Goal: Information Seeking & Learning: Compare options

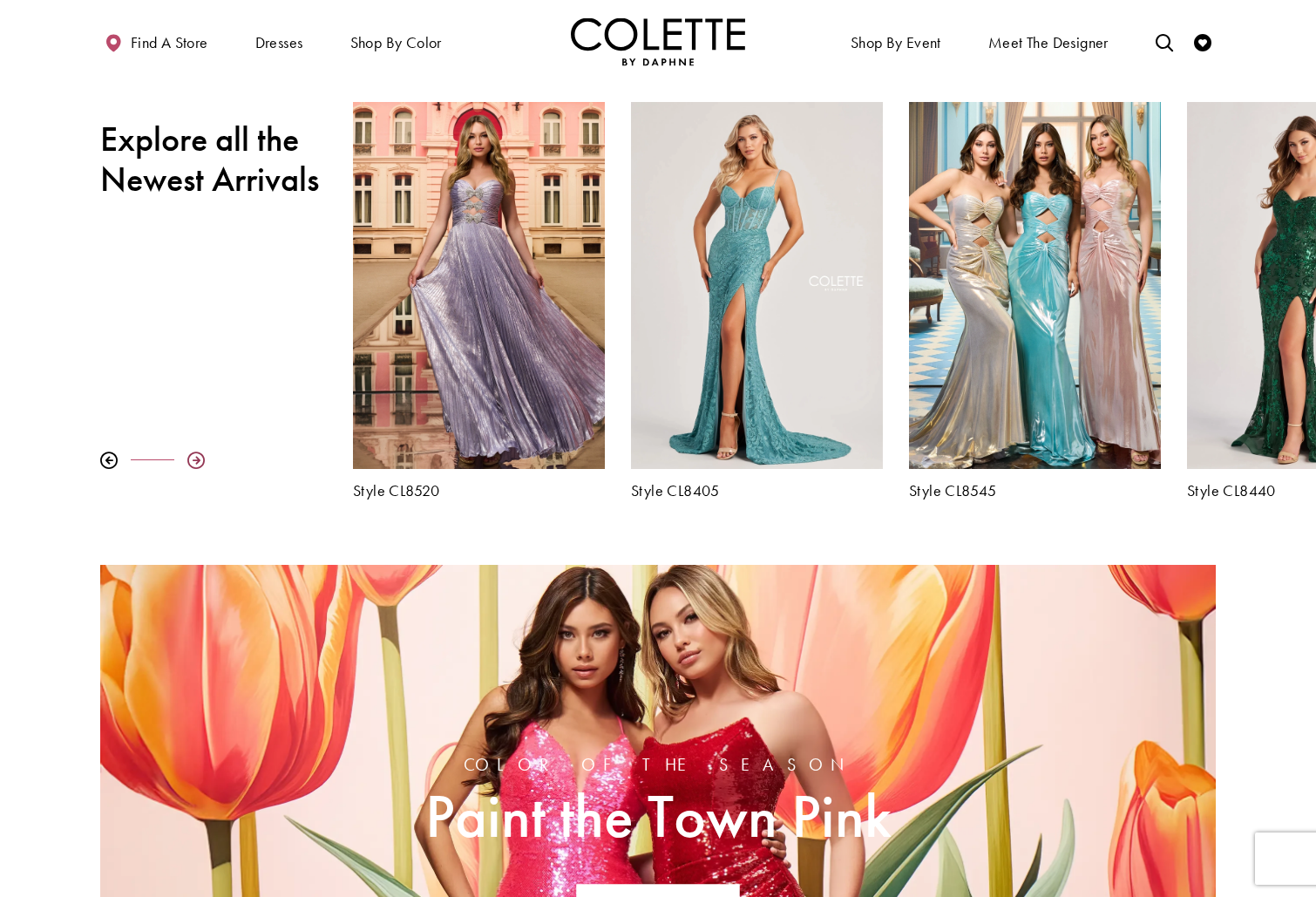
click at [199, 462] on div at bounding box center [196, 460] width 18 height 18
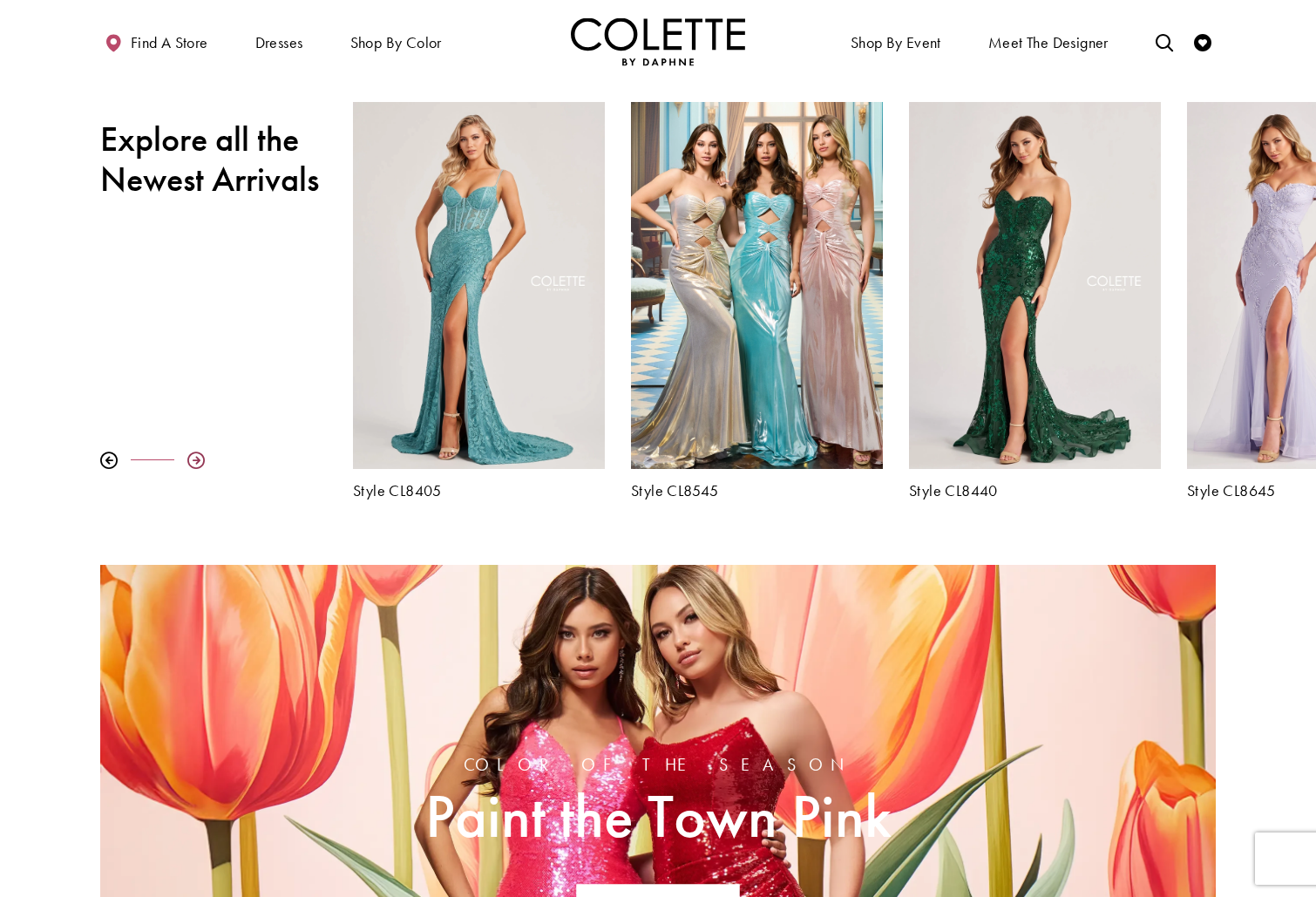
click at [199, 462] on div at bounding box center [196, 460] width 18 height 18
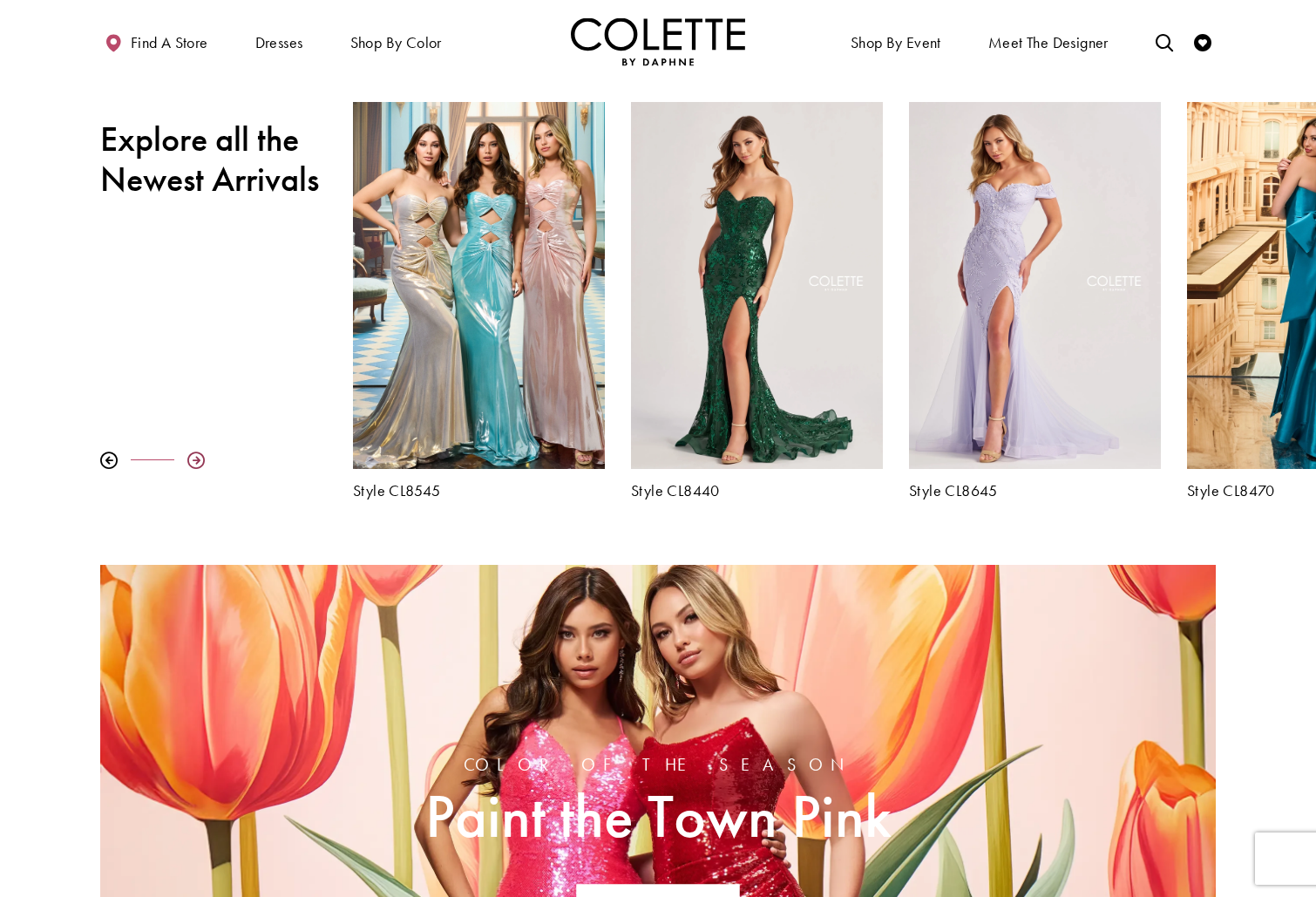
click at [199, 462] on div at bounding box center [196, 460] width 18 height 18
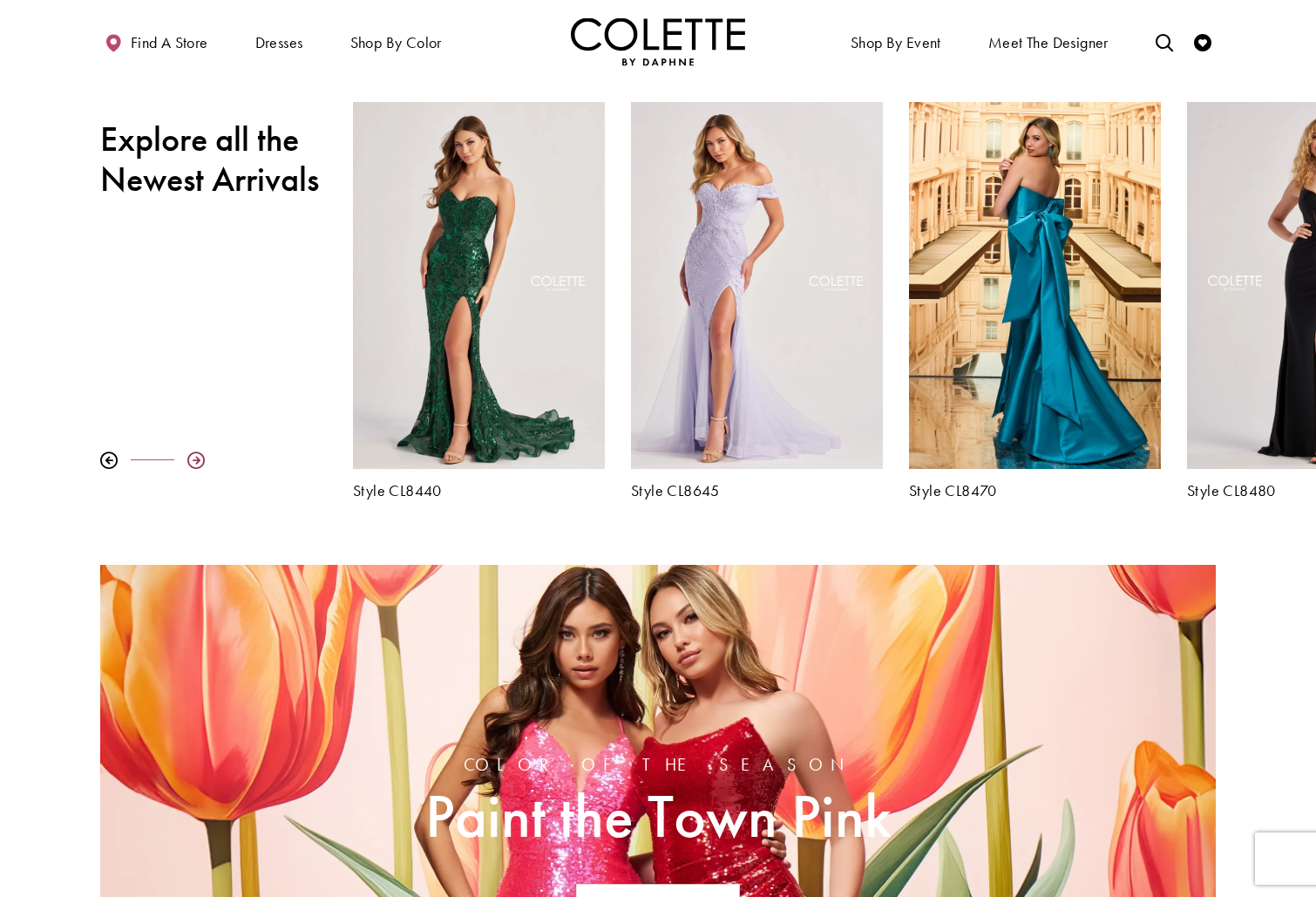
click at [199, 462] on div at bounding box center [196, 460] width 18 height 18
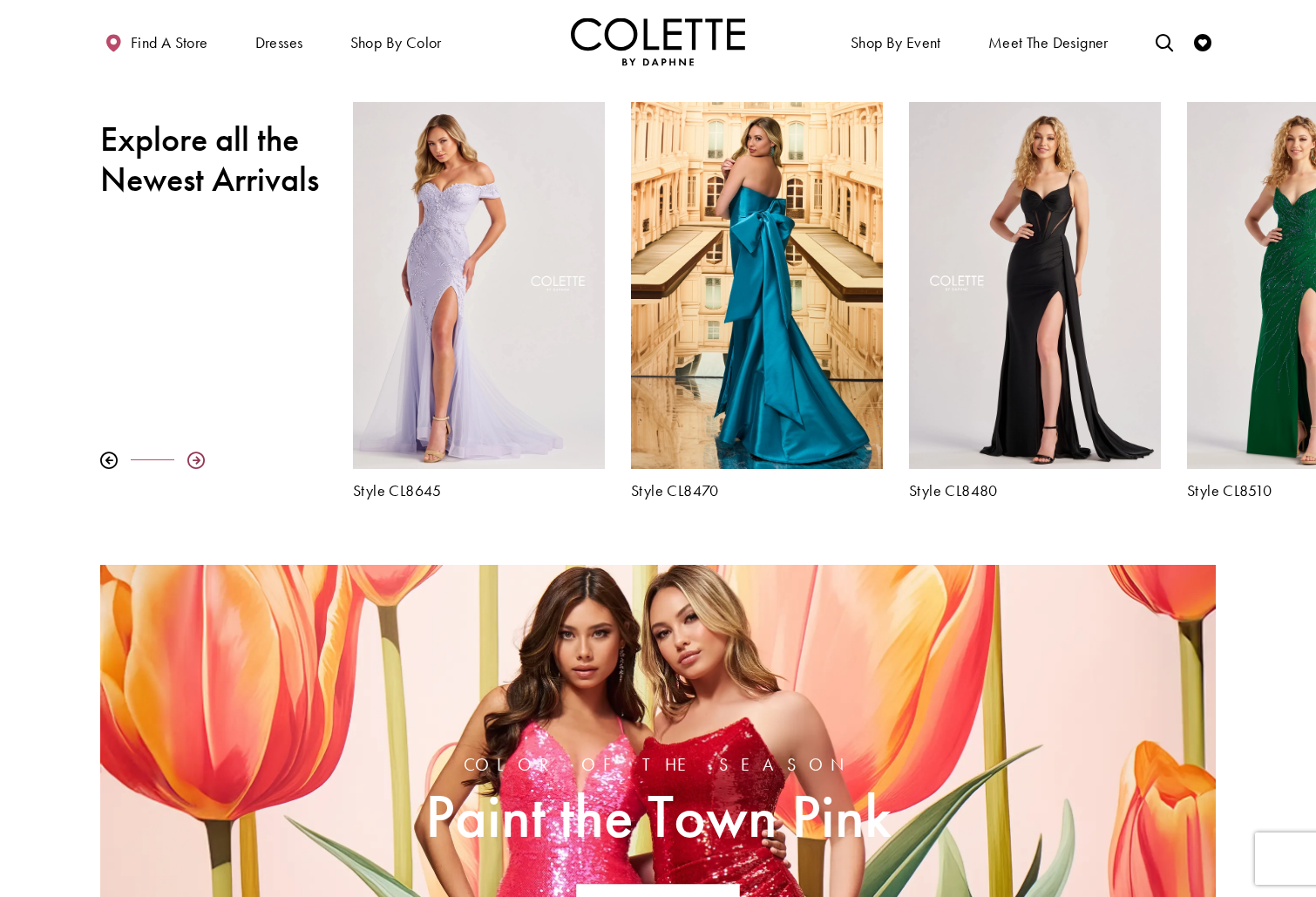
click at [199, 462] on div at bounding box center [196, 460] width 18 height 18
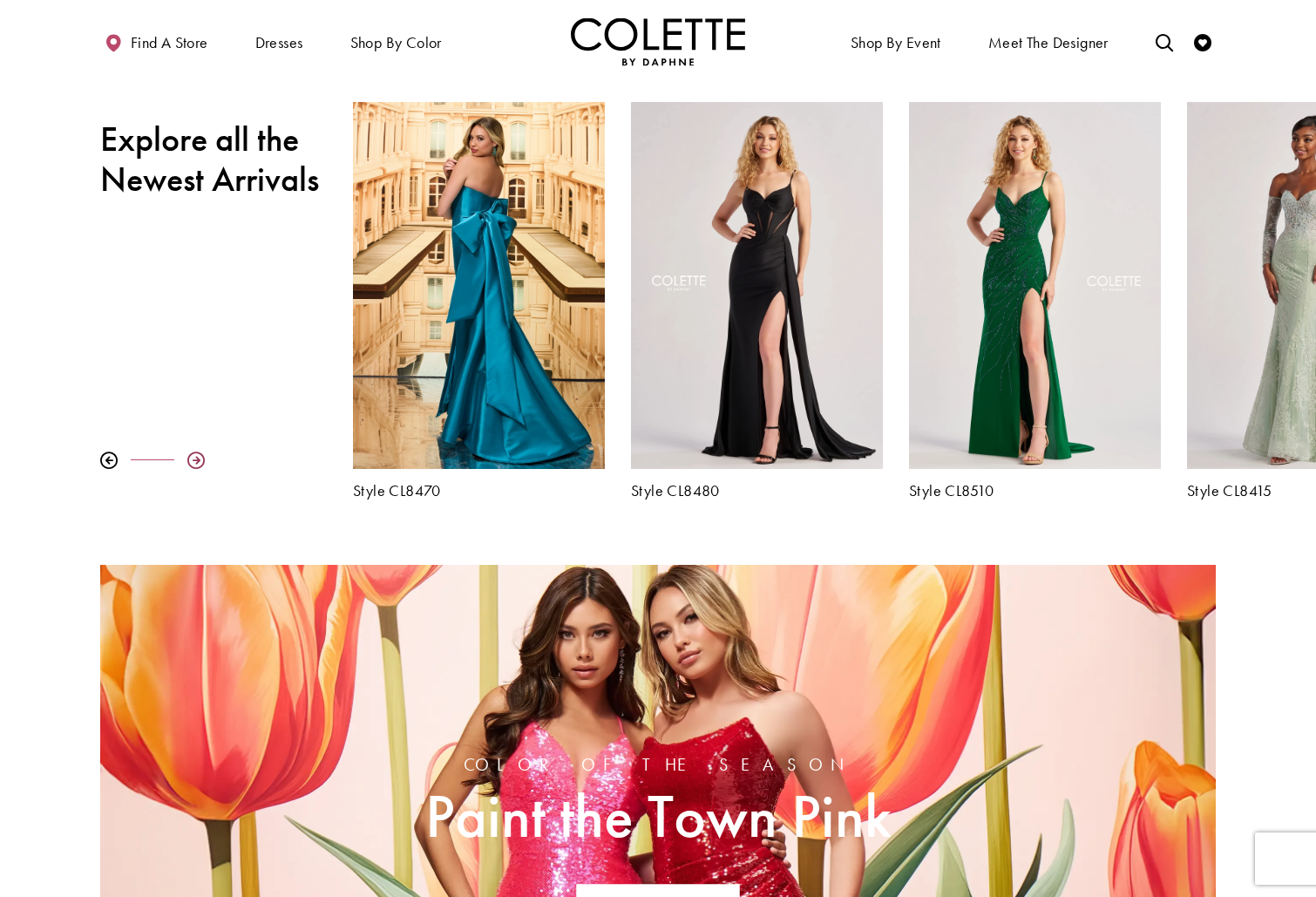
click at [199, 462] on div at bounding box center [196, 460] width 18 height 18
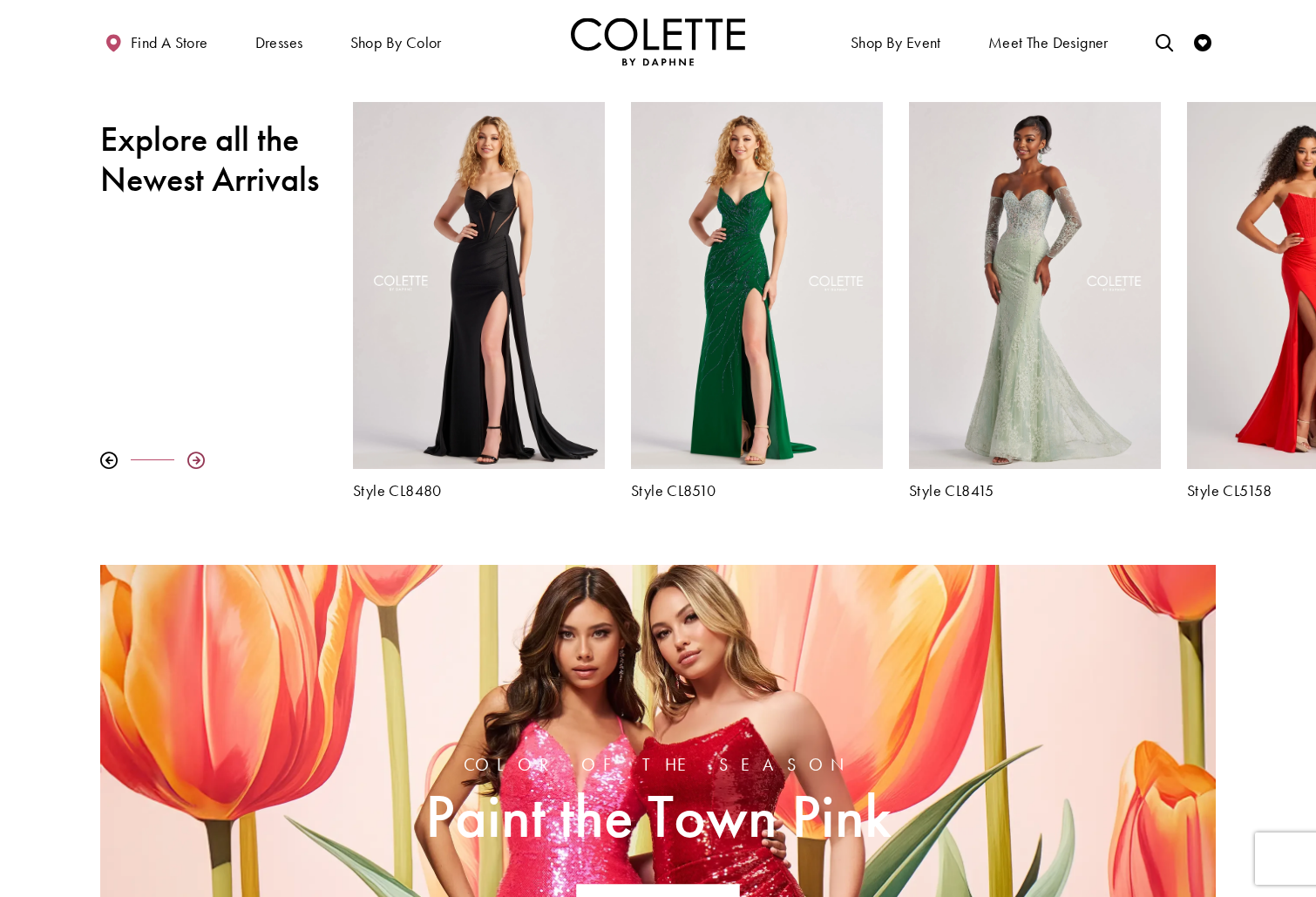
click at [199, 462] on div at bounding box center [196, 460] width 18 height 18
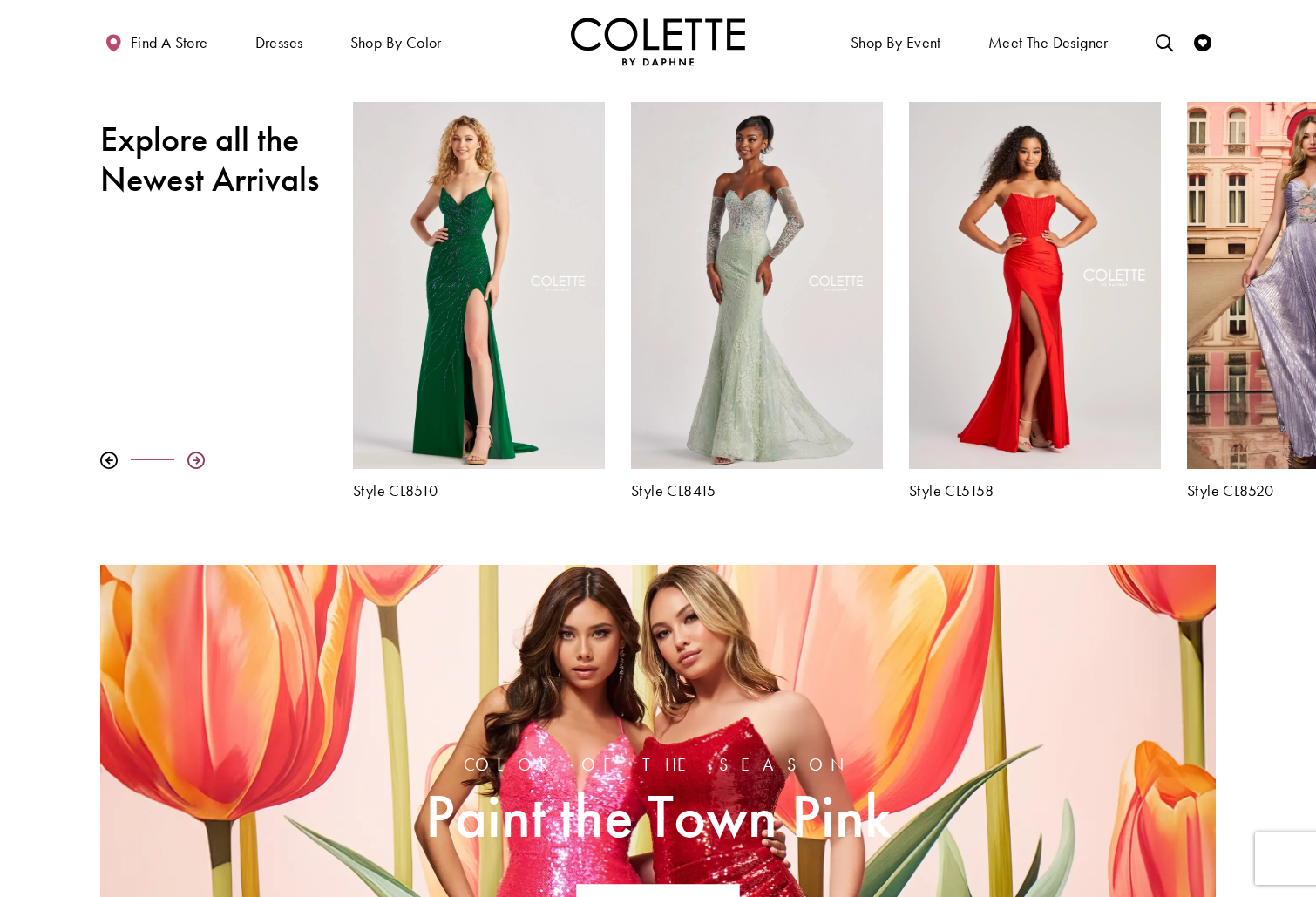
click at [199, 462] on div at bounding box center [196, 460] width 18 height 18
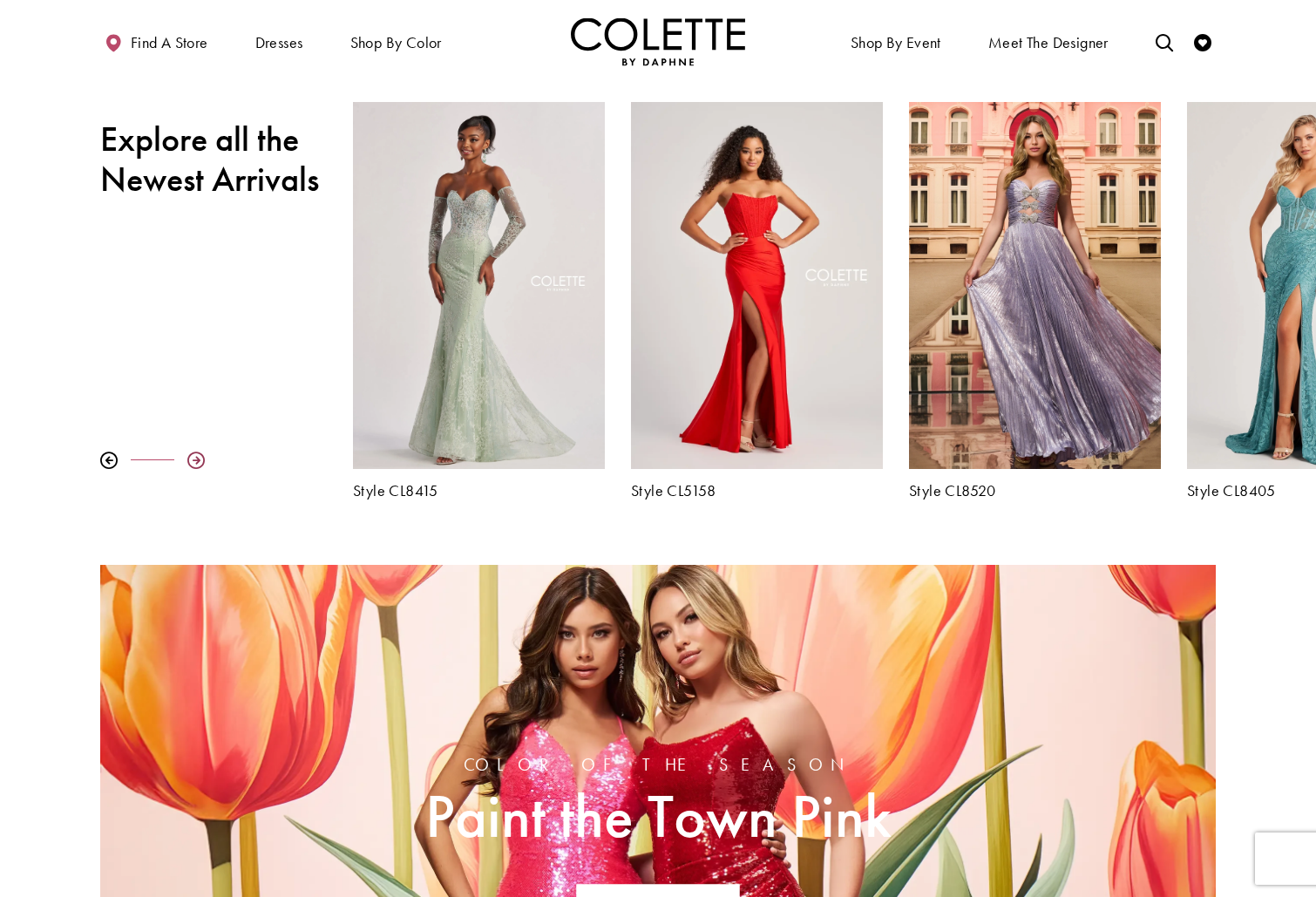
click at [199, 462] on div at bounding box center [196, 460] width 18 height 18
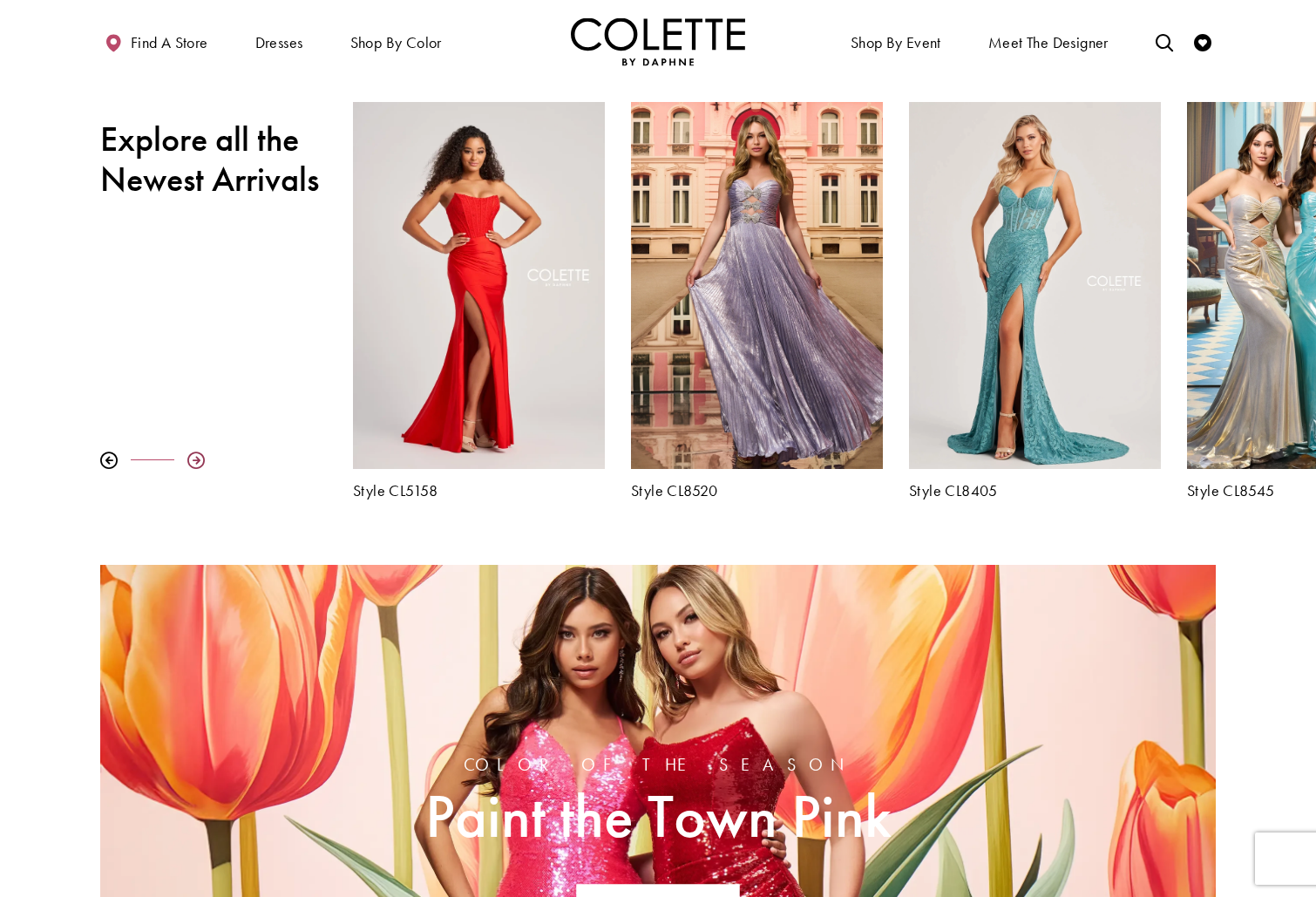
click at [199, 462] on div at bounding box center [196, 460] width 18 height 18
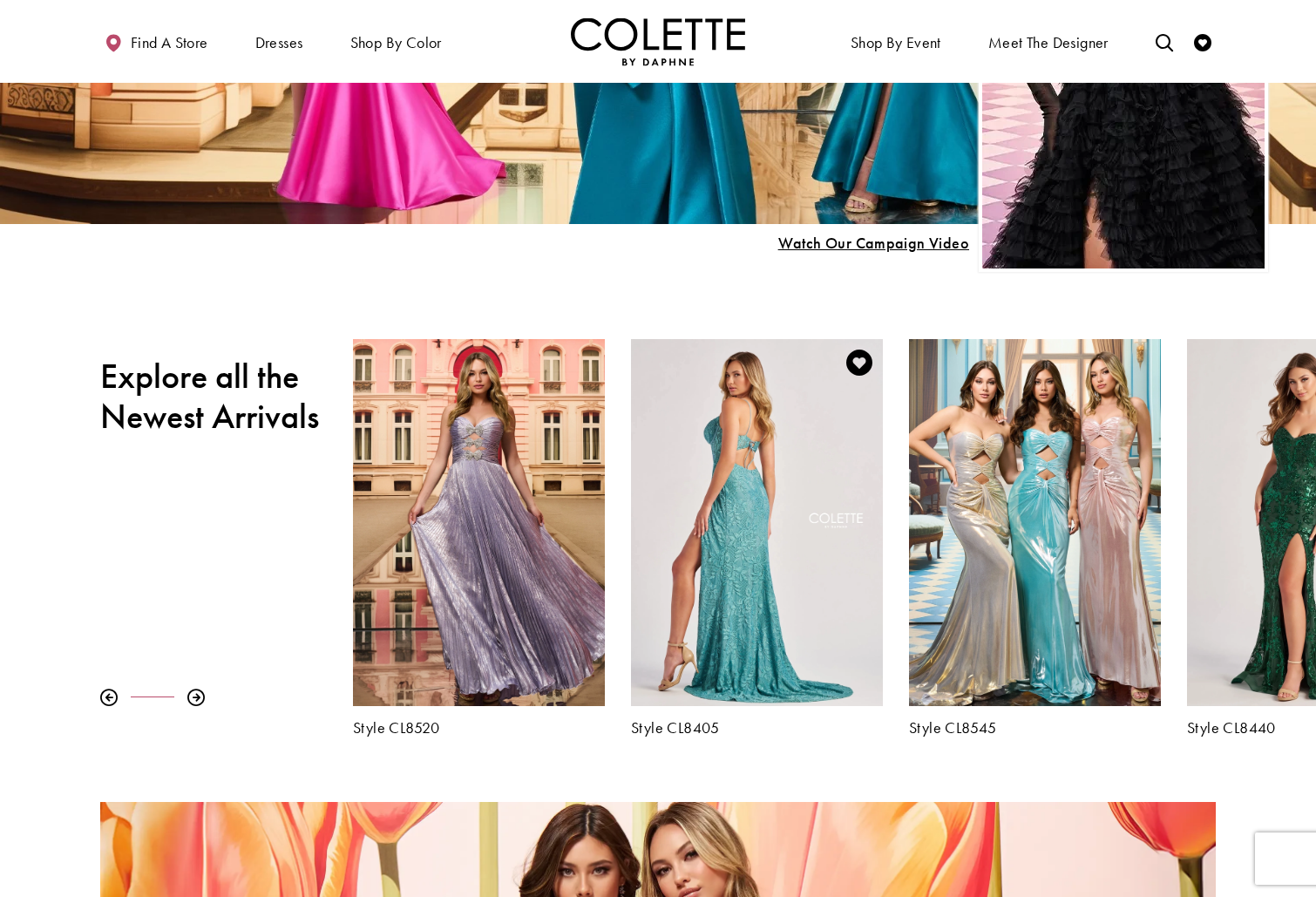
scroll to position [400, 0]
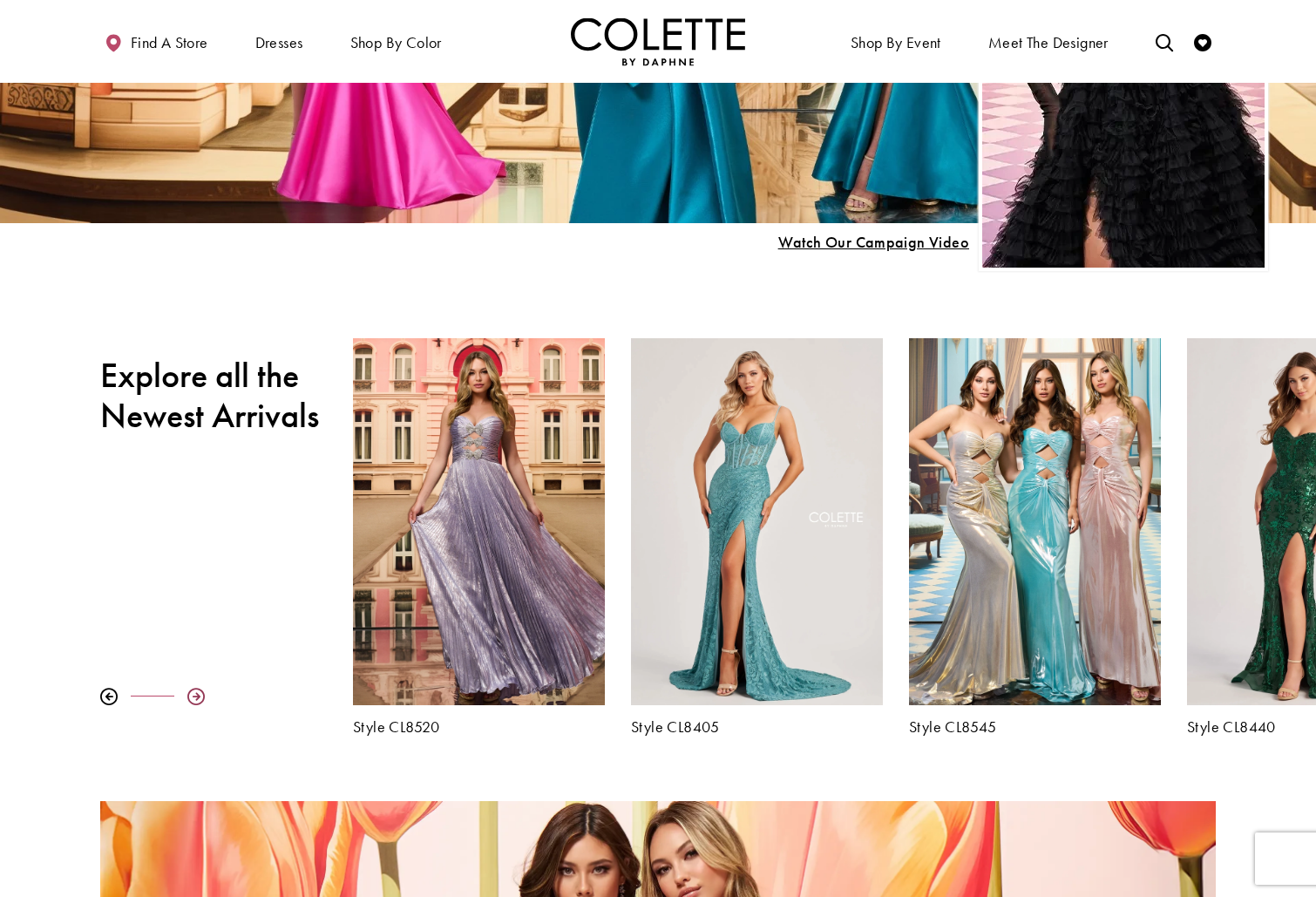
click at [194, 695] on div at bounding box center [196, 697] width 18 height 18
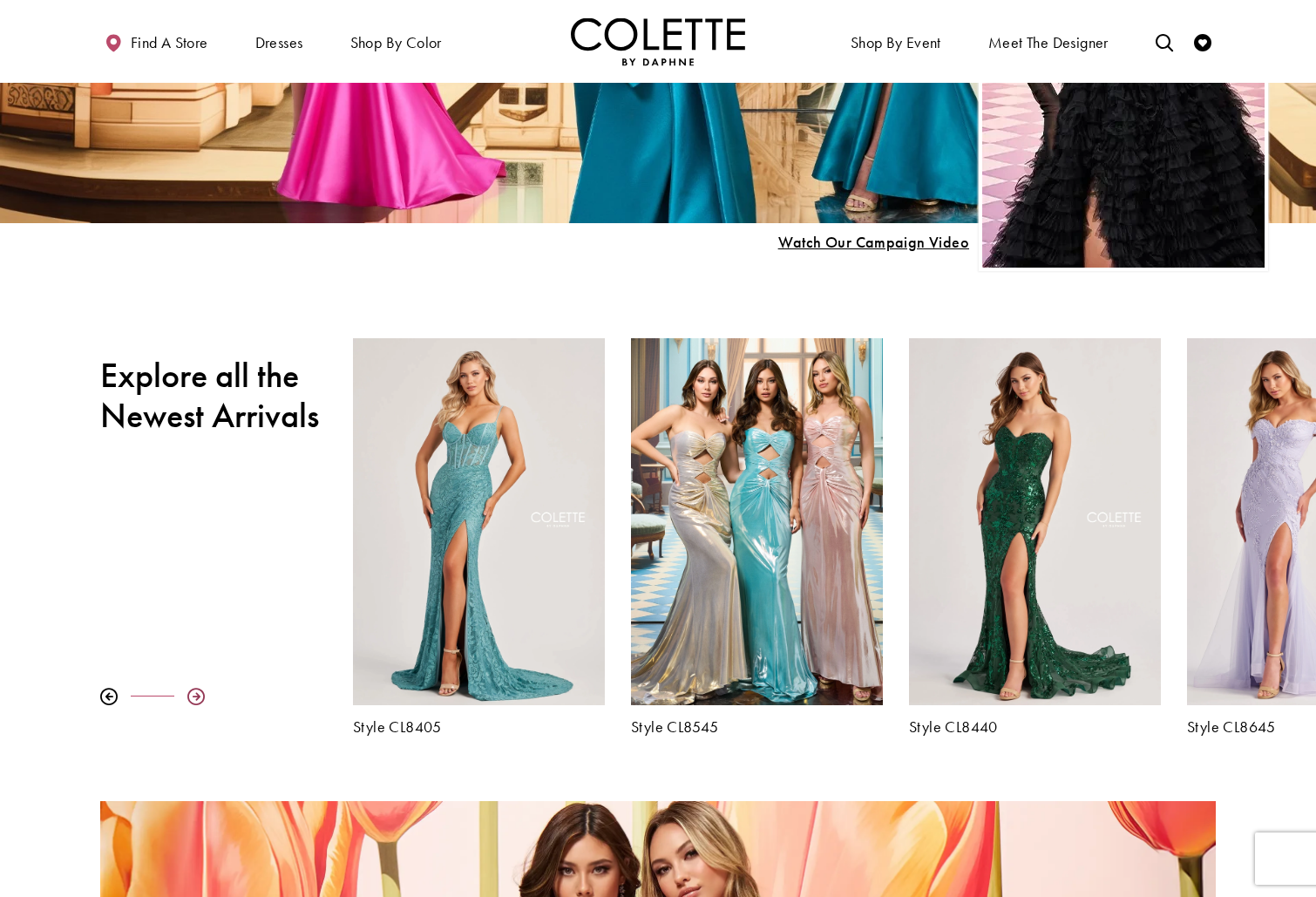
click at [194, 695] on div at bounding box center [196, 697] width 18 height 18
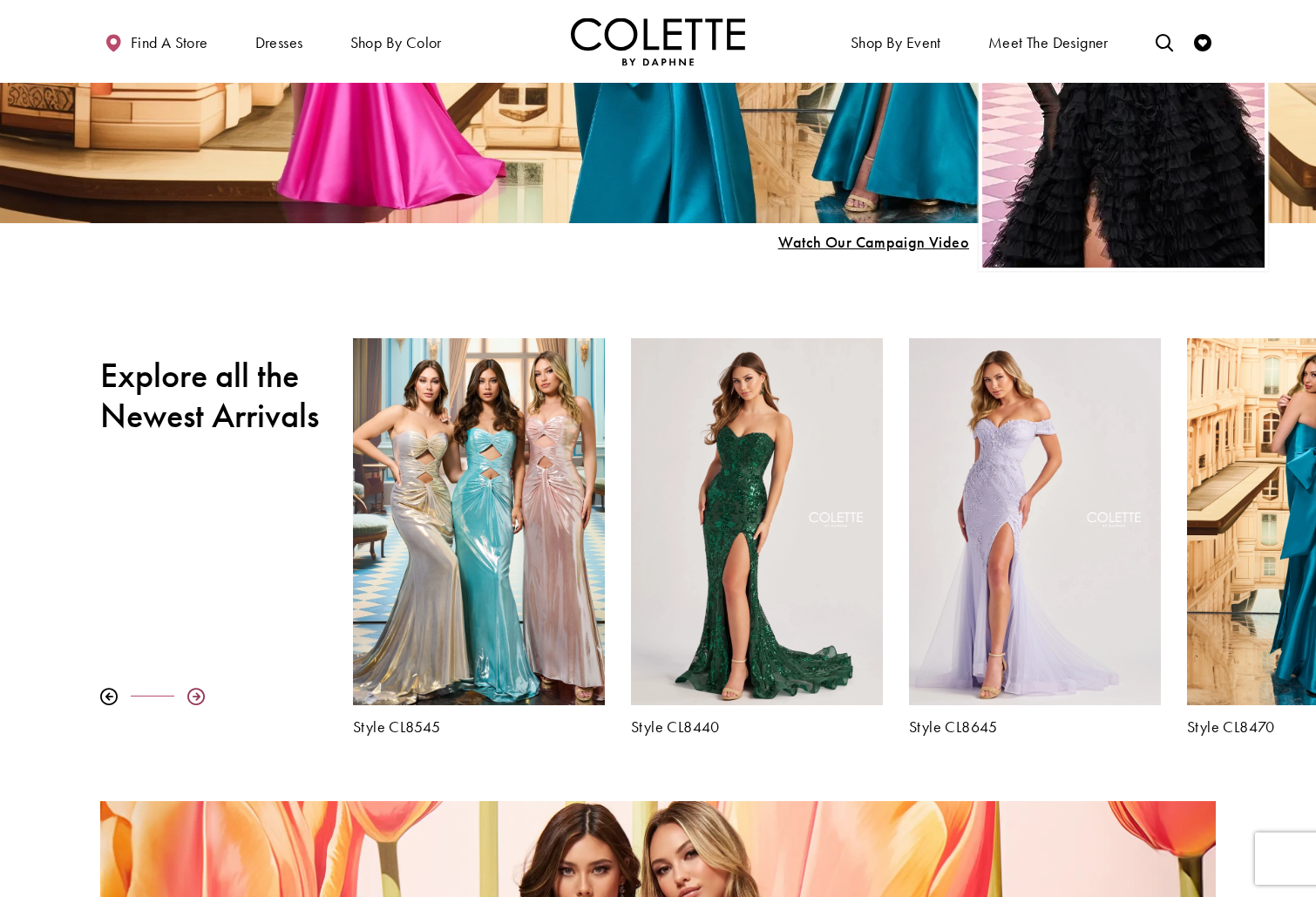
click at [194, 695] on div at bounding box center [196, 697] width 18 height 18
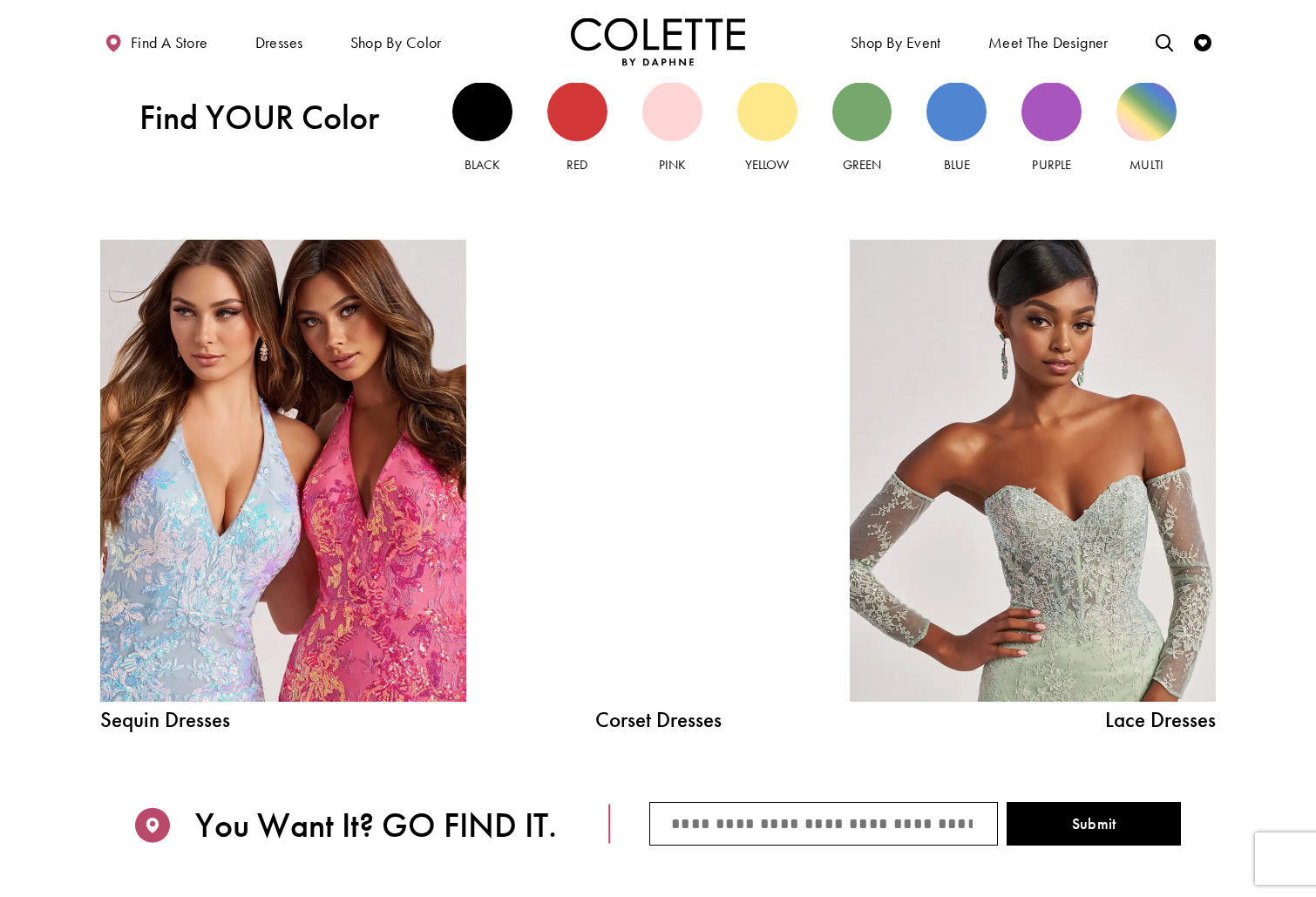
scroll to position [1789, 0]
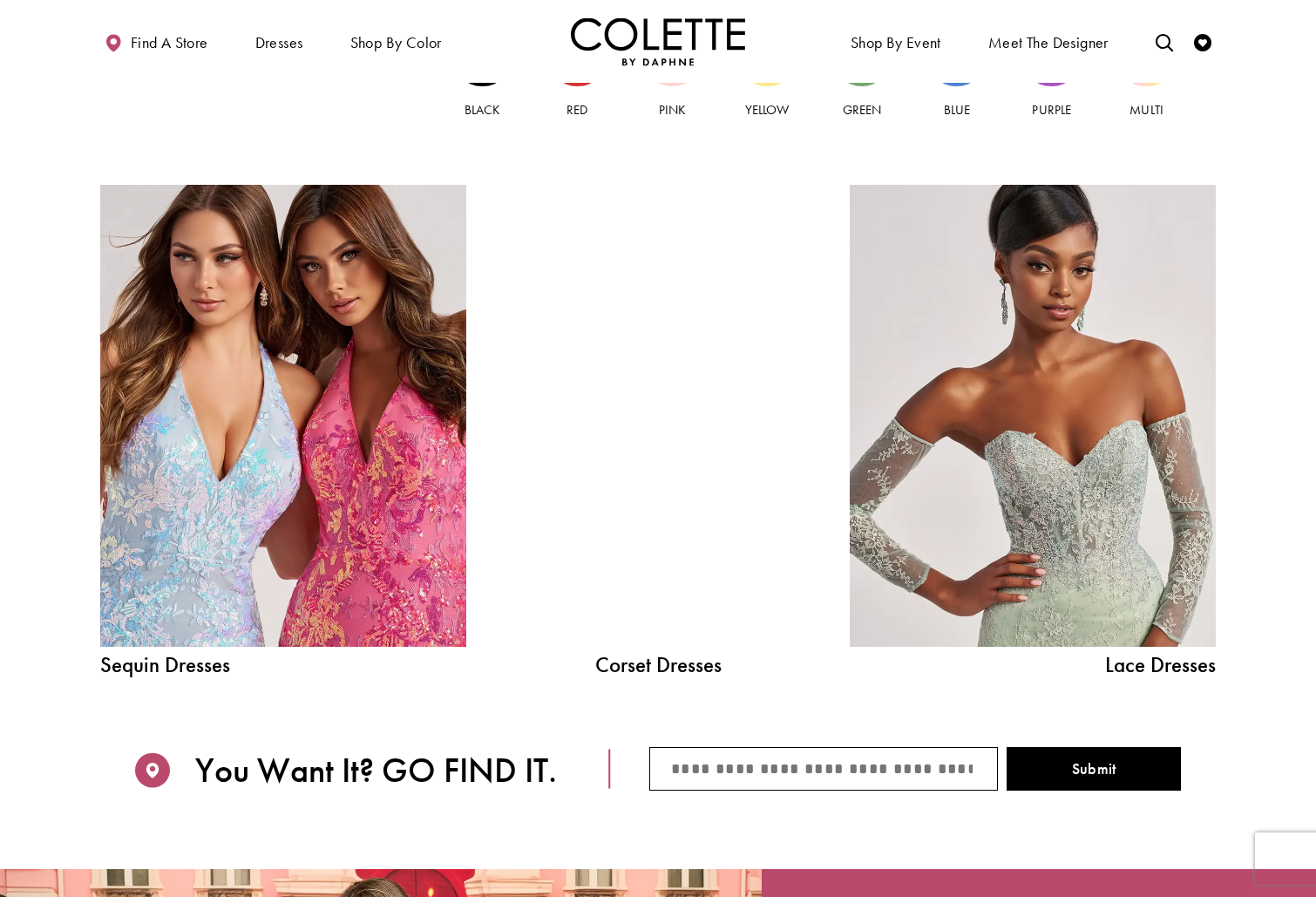
click at [209, 670] on span "Sequin Dresses" at bounding box center [283, 664] width 366 height 22
click at [1185, 665] on span "Lace Dresses" at bounding box center [1034, 664] width 366 height 22
drag, startPoint x: 1130, startPoint y: 674, endPoint x: 820, endPoint y: 675, distance: 310.0
click at [1129, 674] on span "Lace Dresses" at bounding box center [1034, 664] width 366 height 22
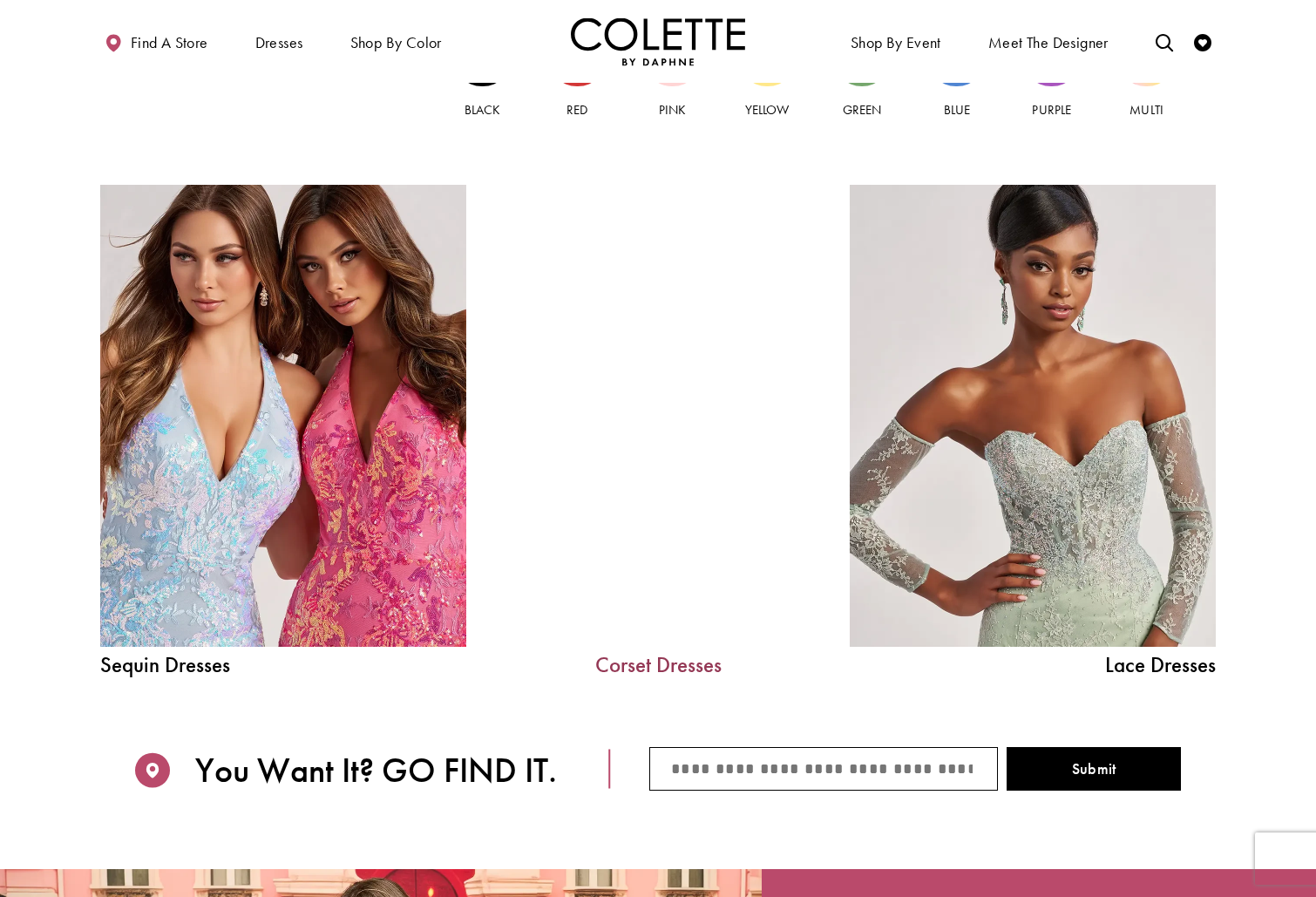
click at [652, 664] on link "Corset Dresses" at bounding box center [658, 664] width 262 height 22
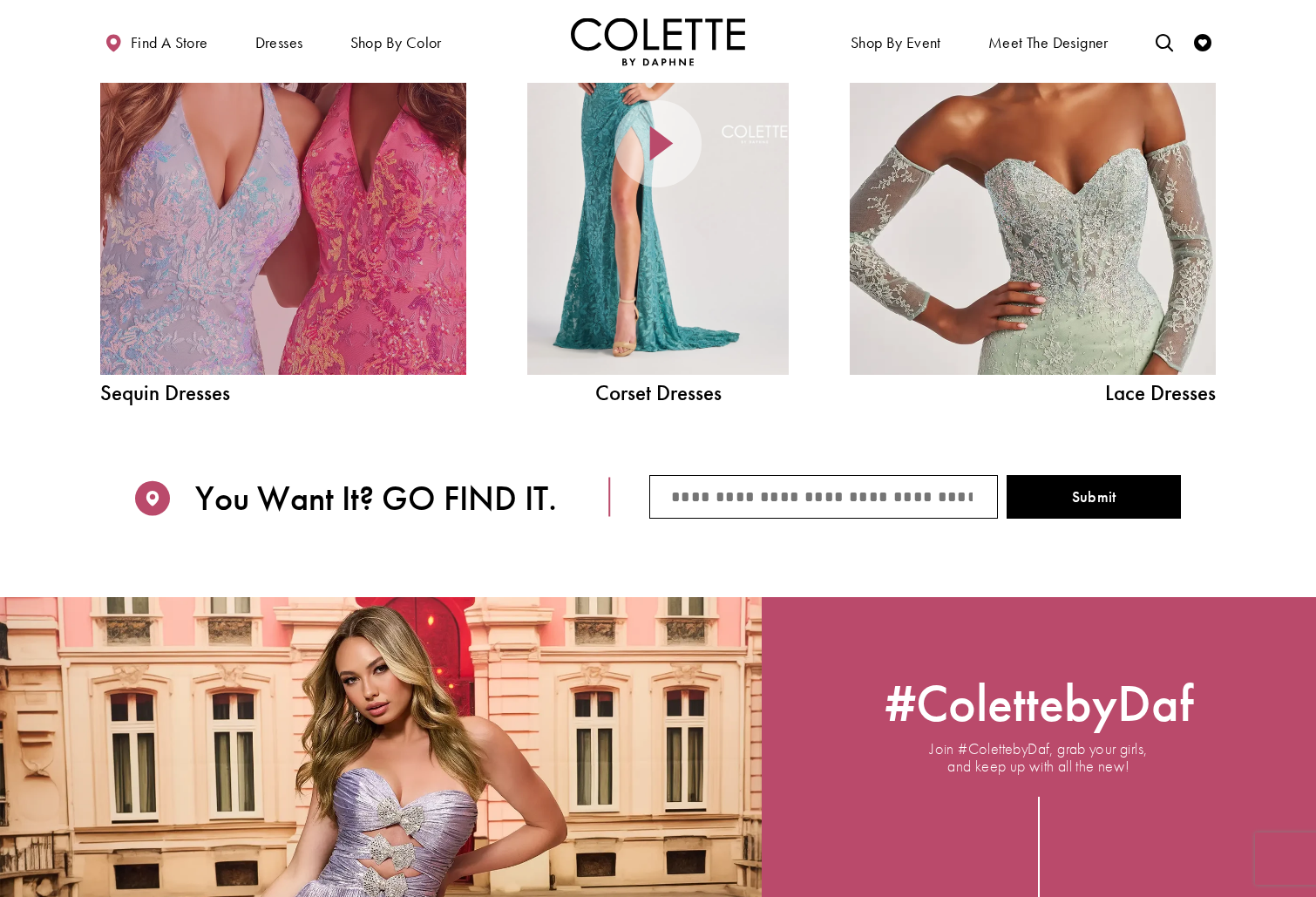
scroll to position [1847, 0]
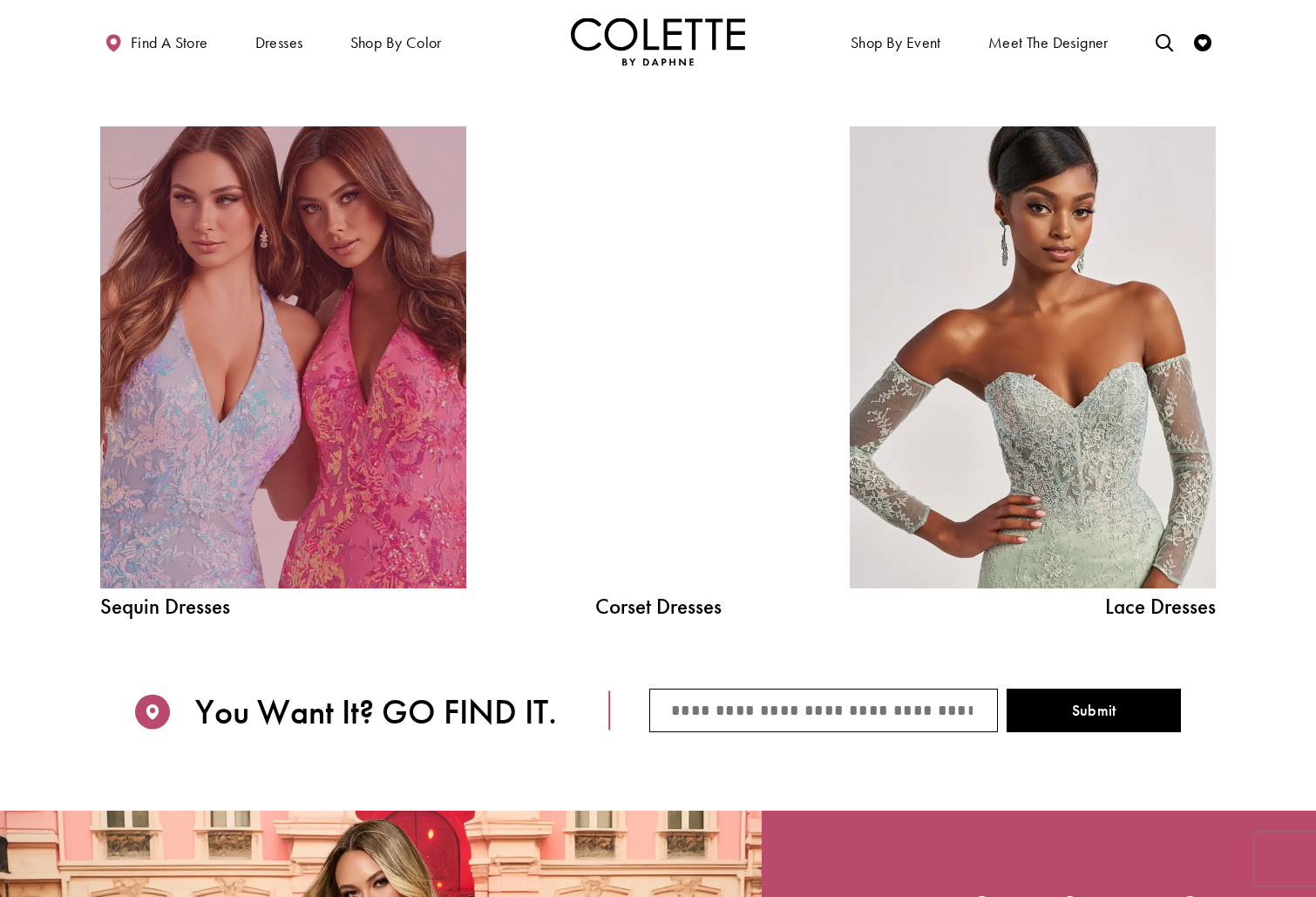
click at [378, 434] on link "Sequin Dresses Related Link" at bounding box center [283, 357] width 366 height 462
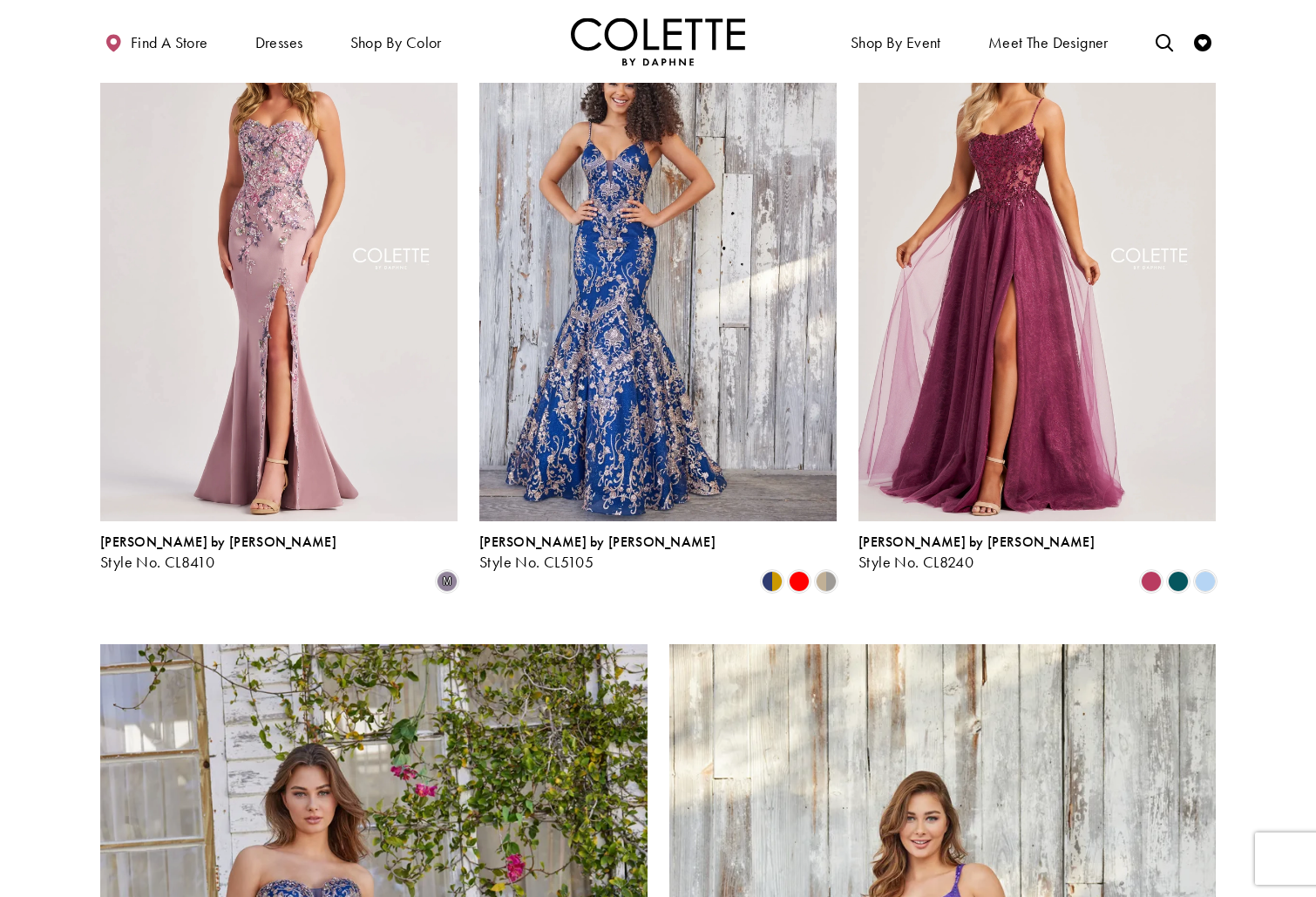
scroll to position [2058, 0]
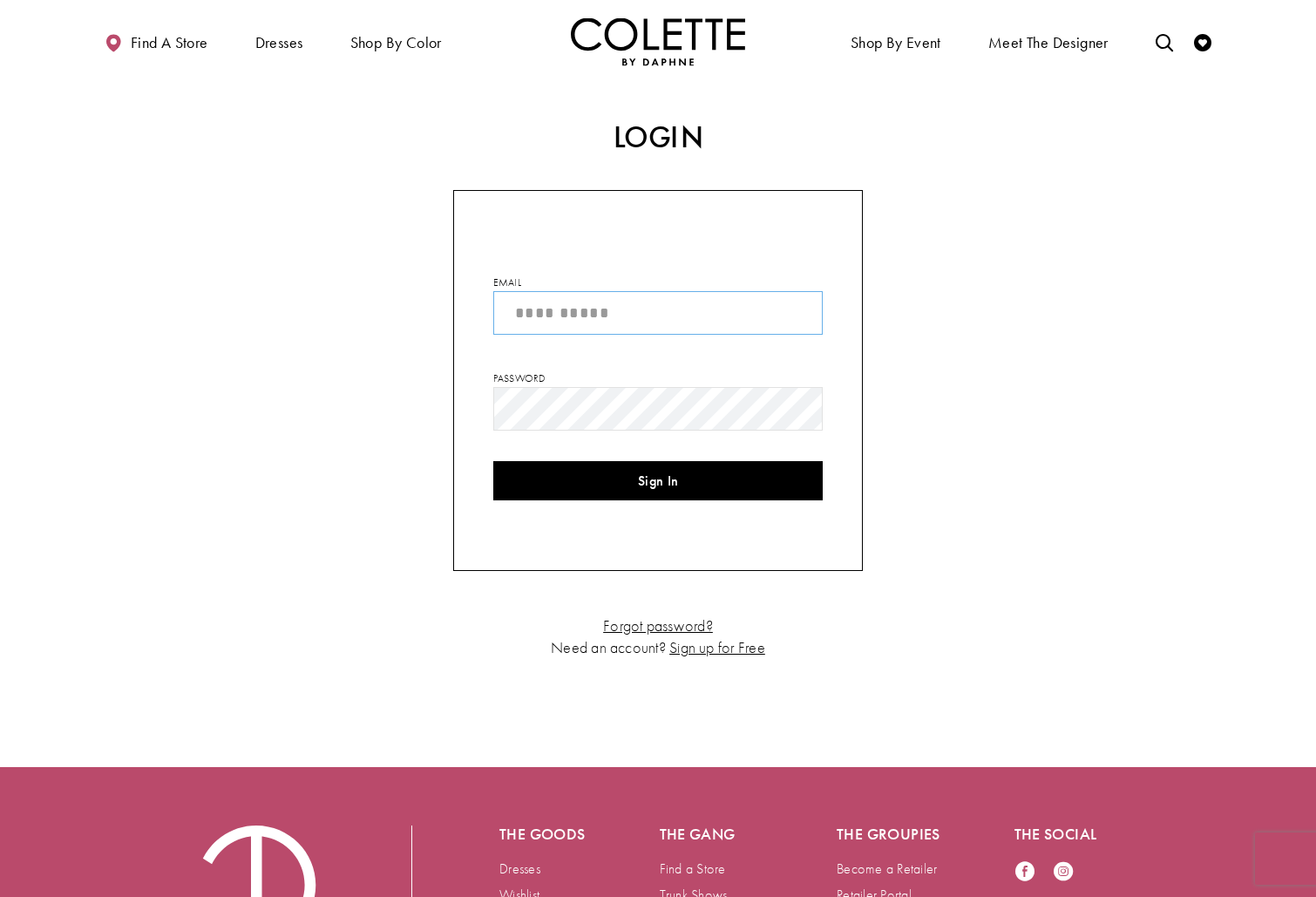
type input "**********"
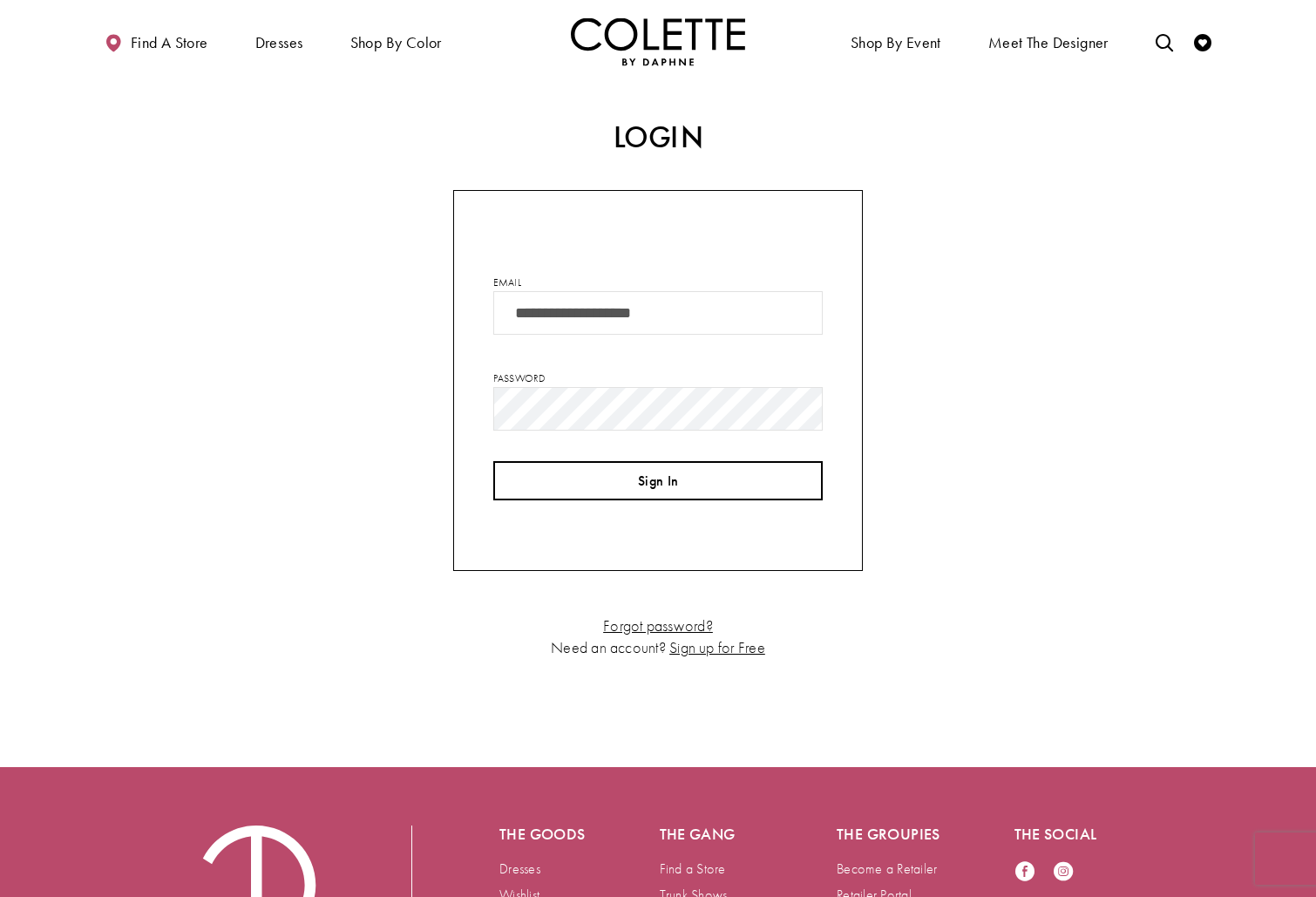
click at [737, 481] on button "Sign In" at bounding box center [658, 480] width 329 height 39
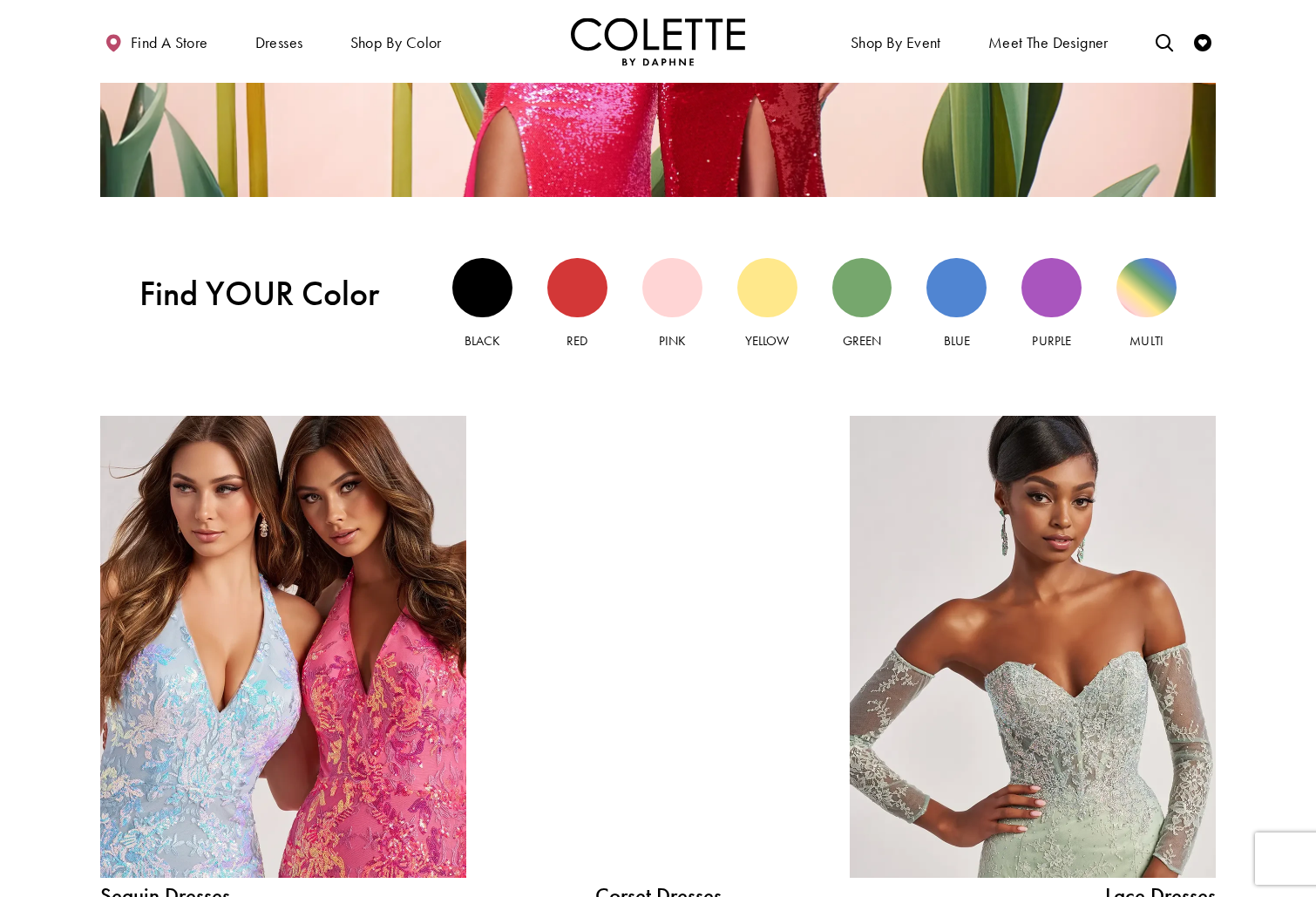
scroll to position [1636, 0]
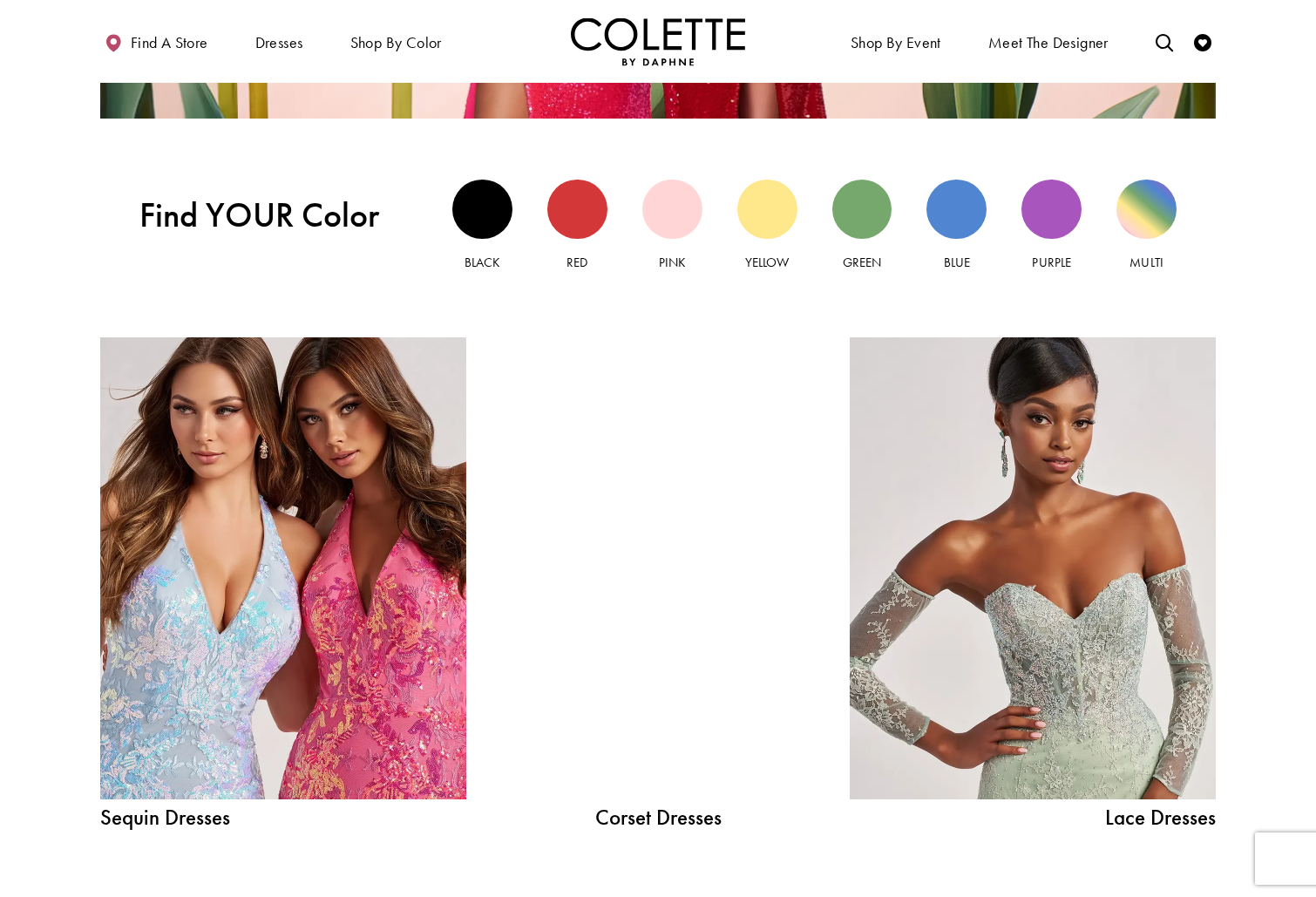
click at [606, 533] on div at bounding box center [658, 568] width 262 height 462
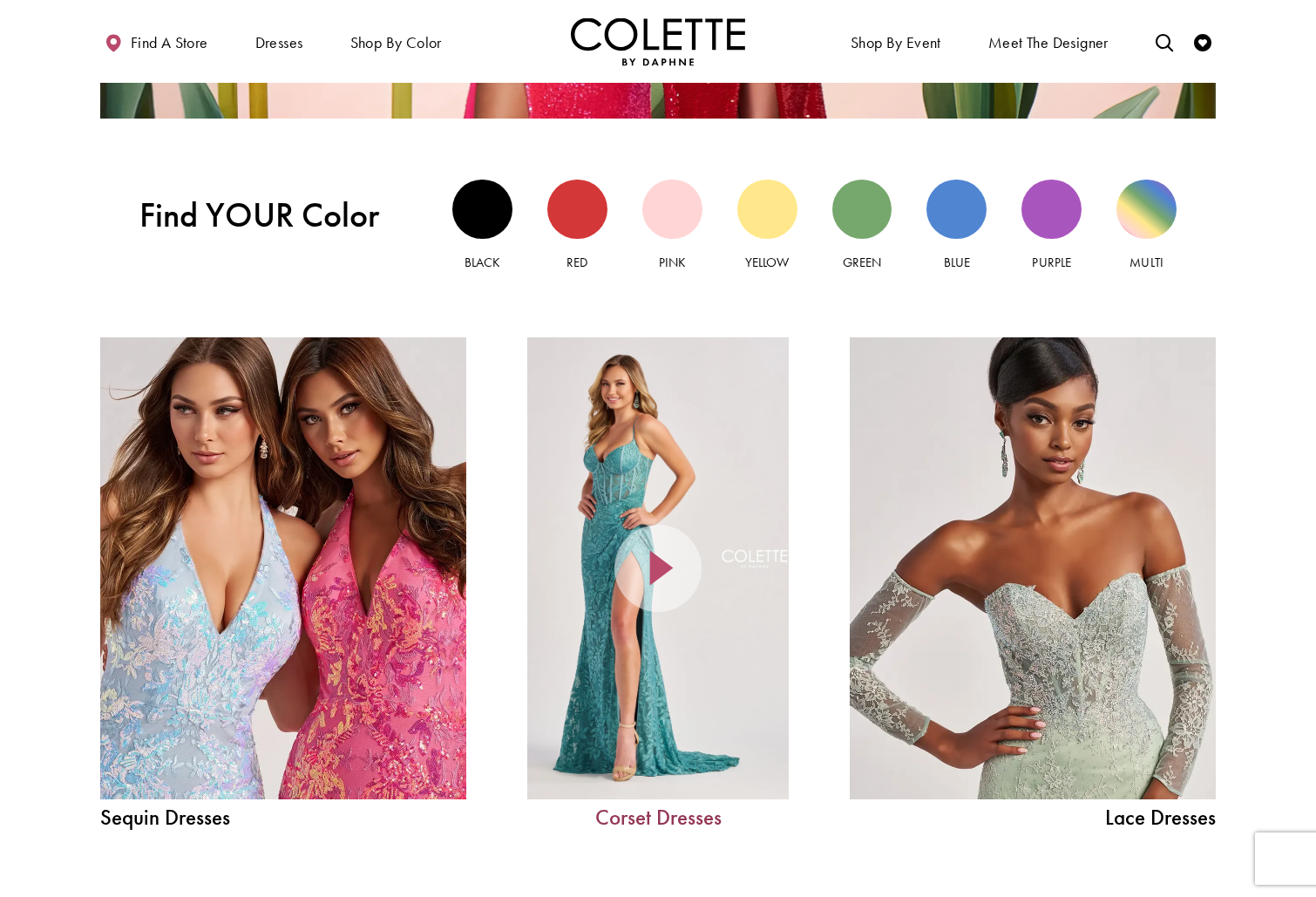
click at [666, 814] on link "Corset Dresses" at bounding box center [658, 817] width 262 height 22
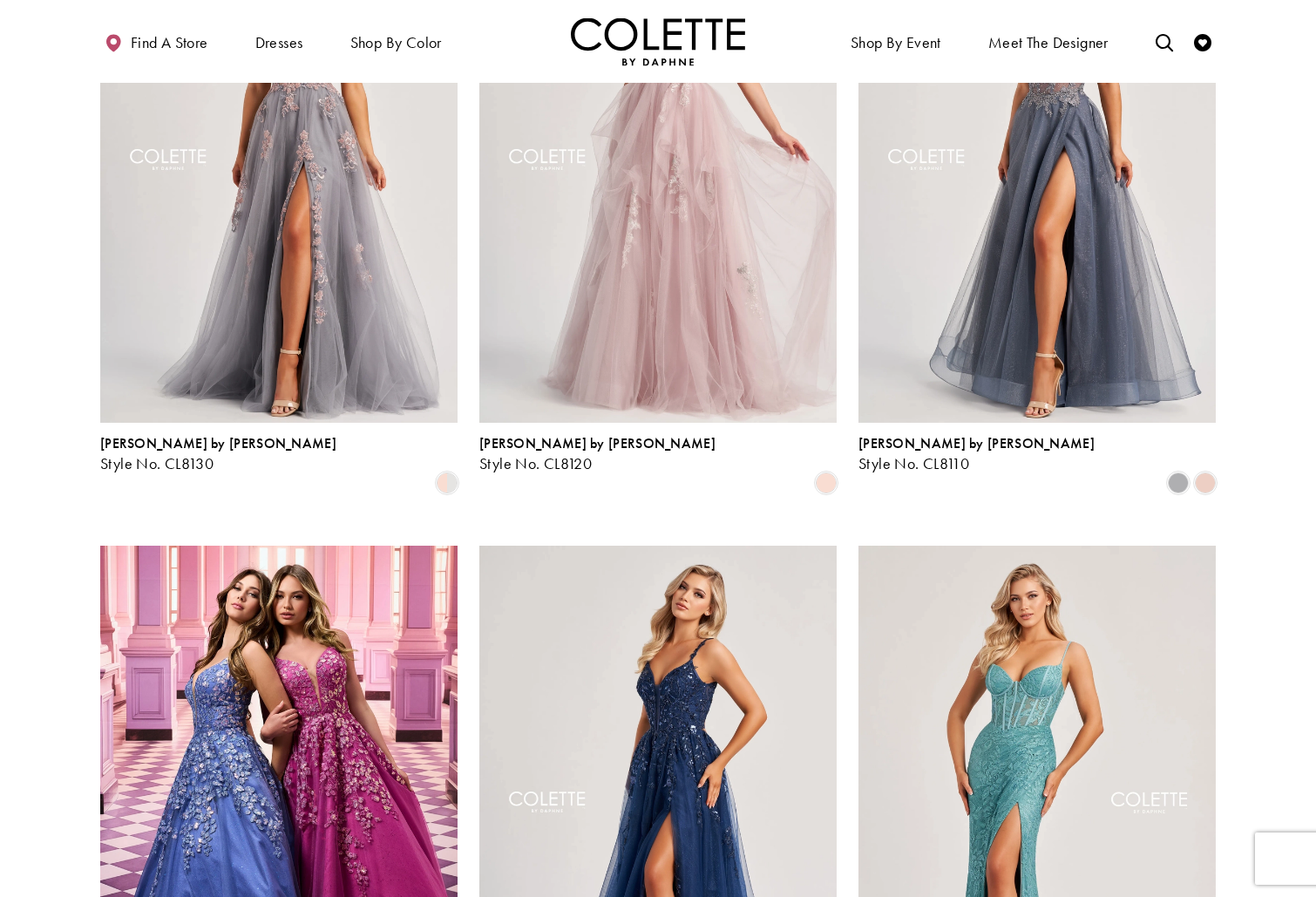
scroll to position [1626, 0]
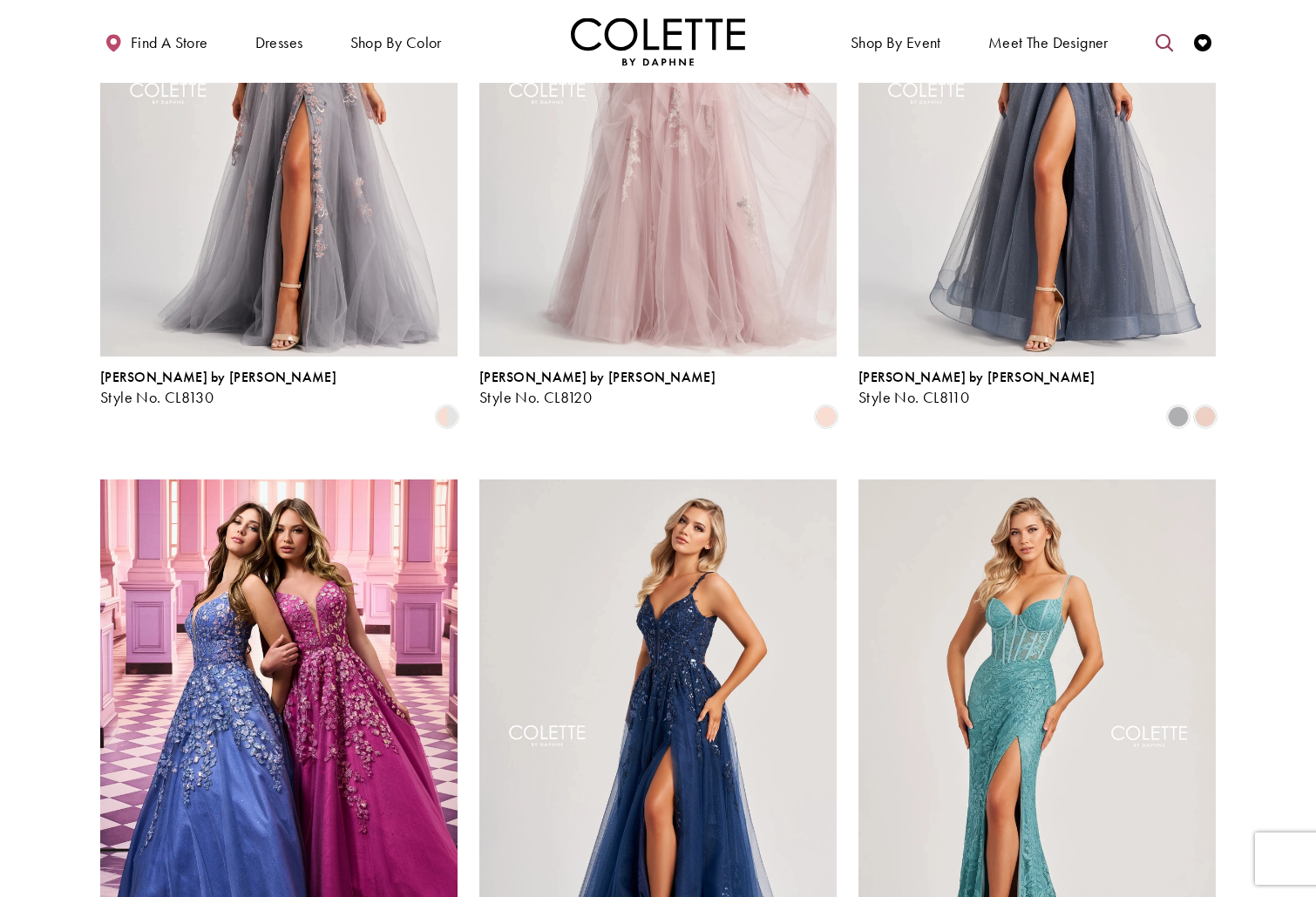
click at [1165, 44] on icon "Toggle search" at bounding box center [1165, 43] width 18 height 18
click at [1103, 44] on input "Search" at bounding box center [1075, 43] width 210 height 26
type input "******"
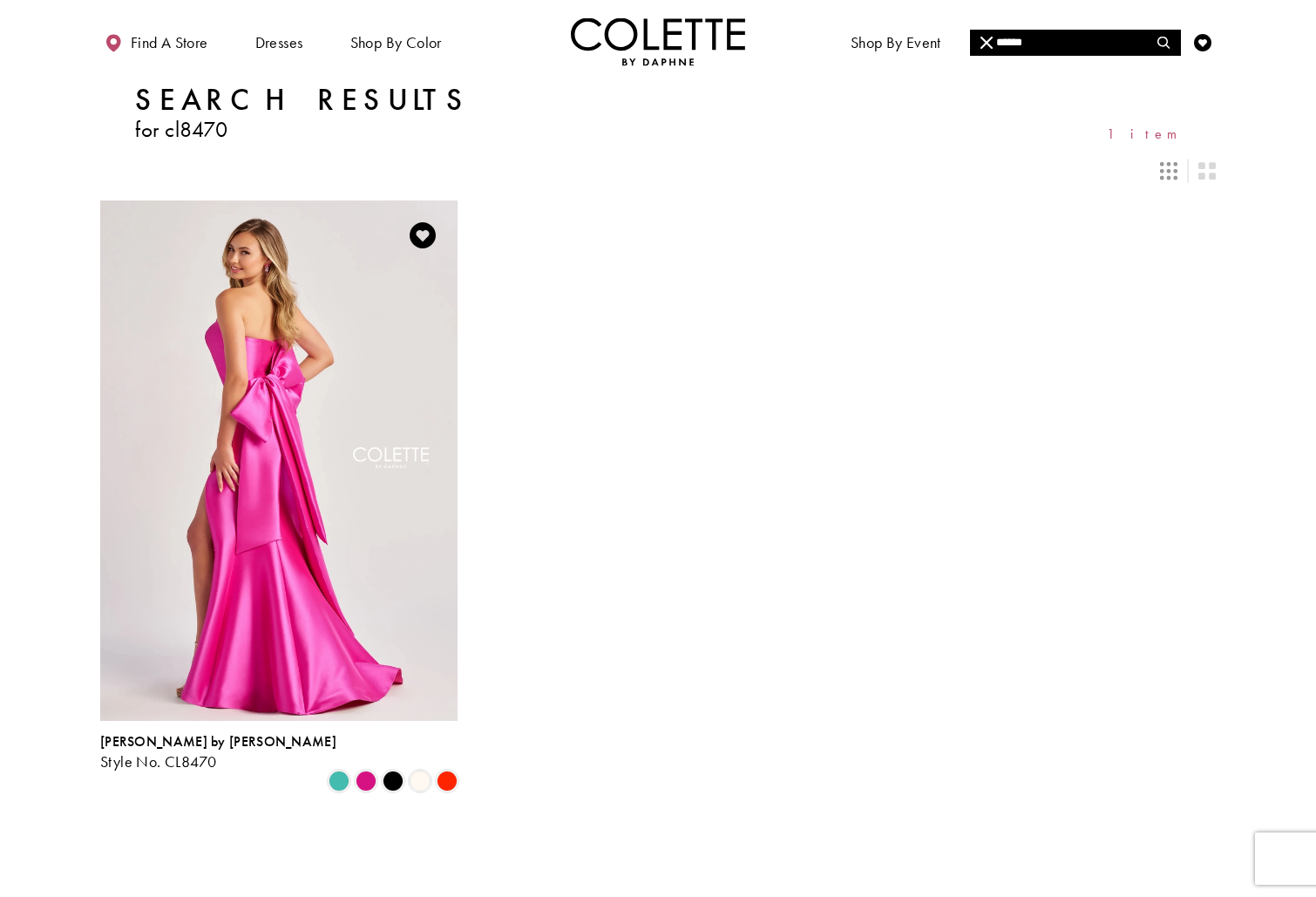
click at [365, 333] on img "Visit Colette by Daphne Style No. CL8470 Page" at bounding box center [279, 460] width 357 height 519
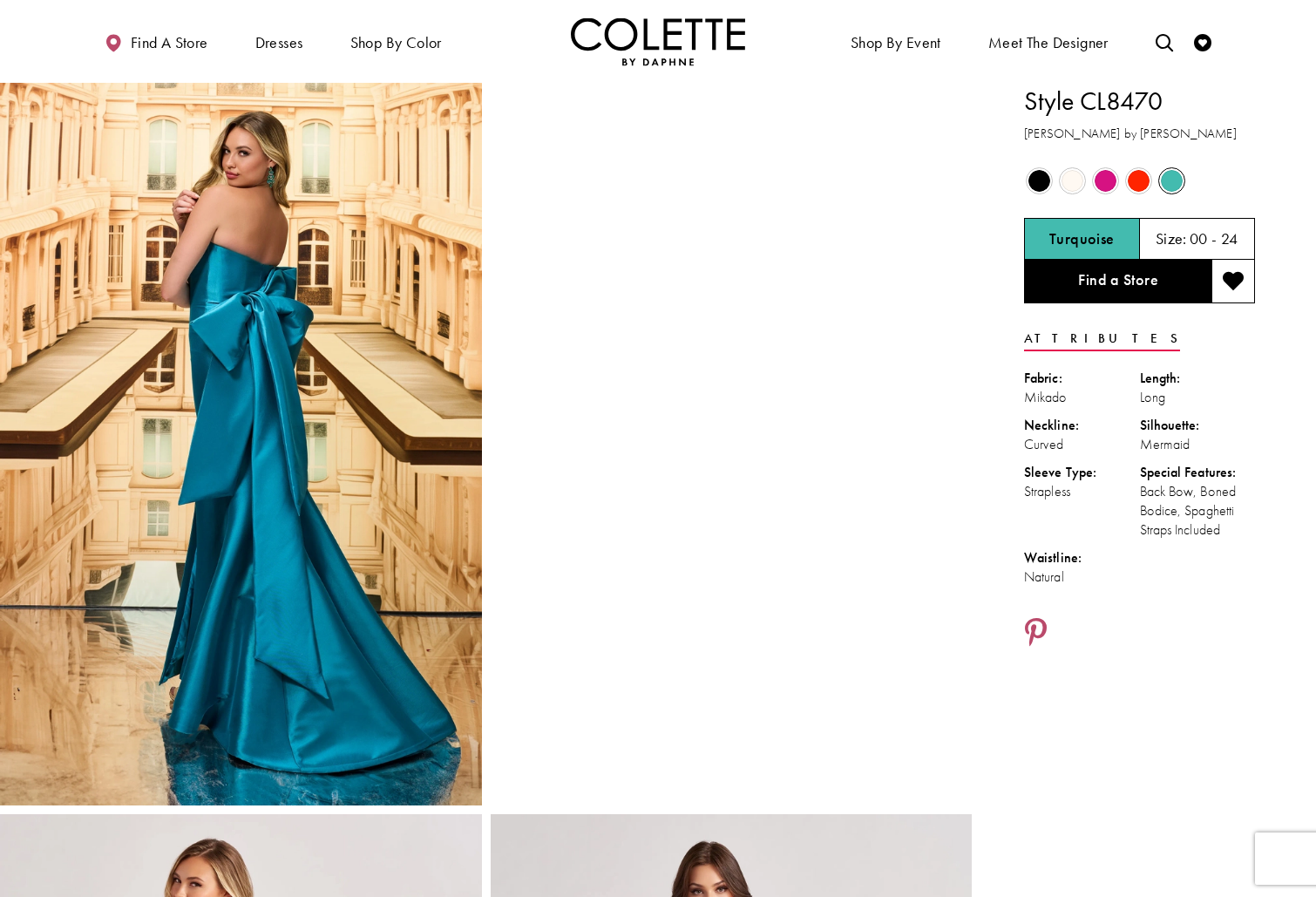
click at [604, 30] on img "Visit Home Page" at bounding box center [658, 42] width 174 height 48
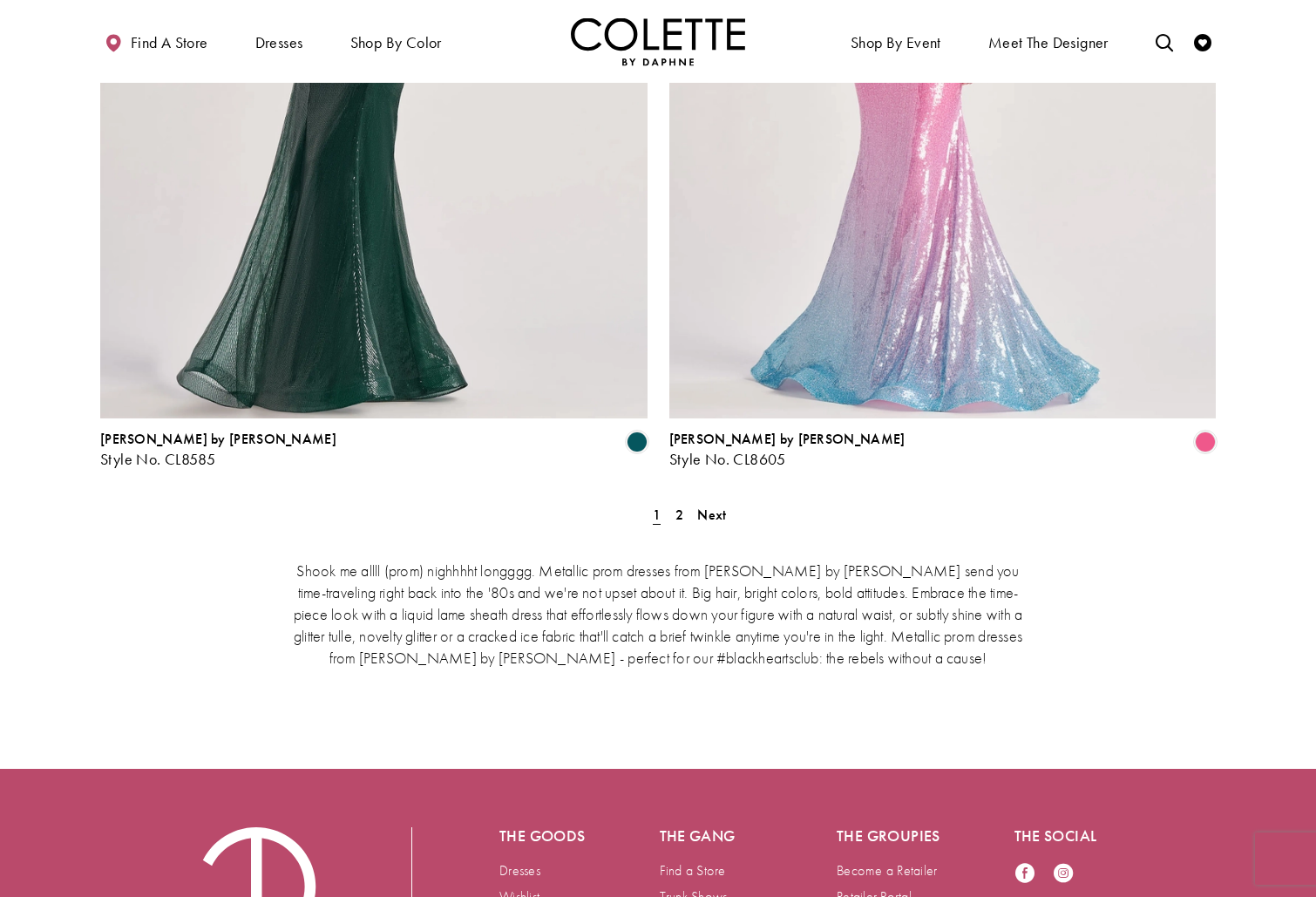
scroll to position [3234, 0]
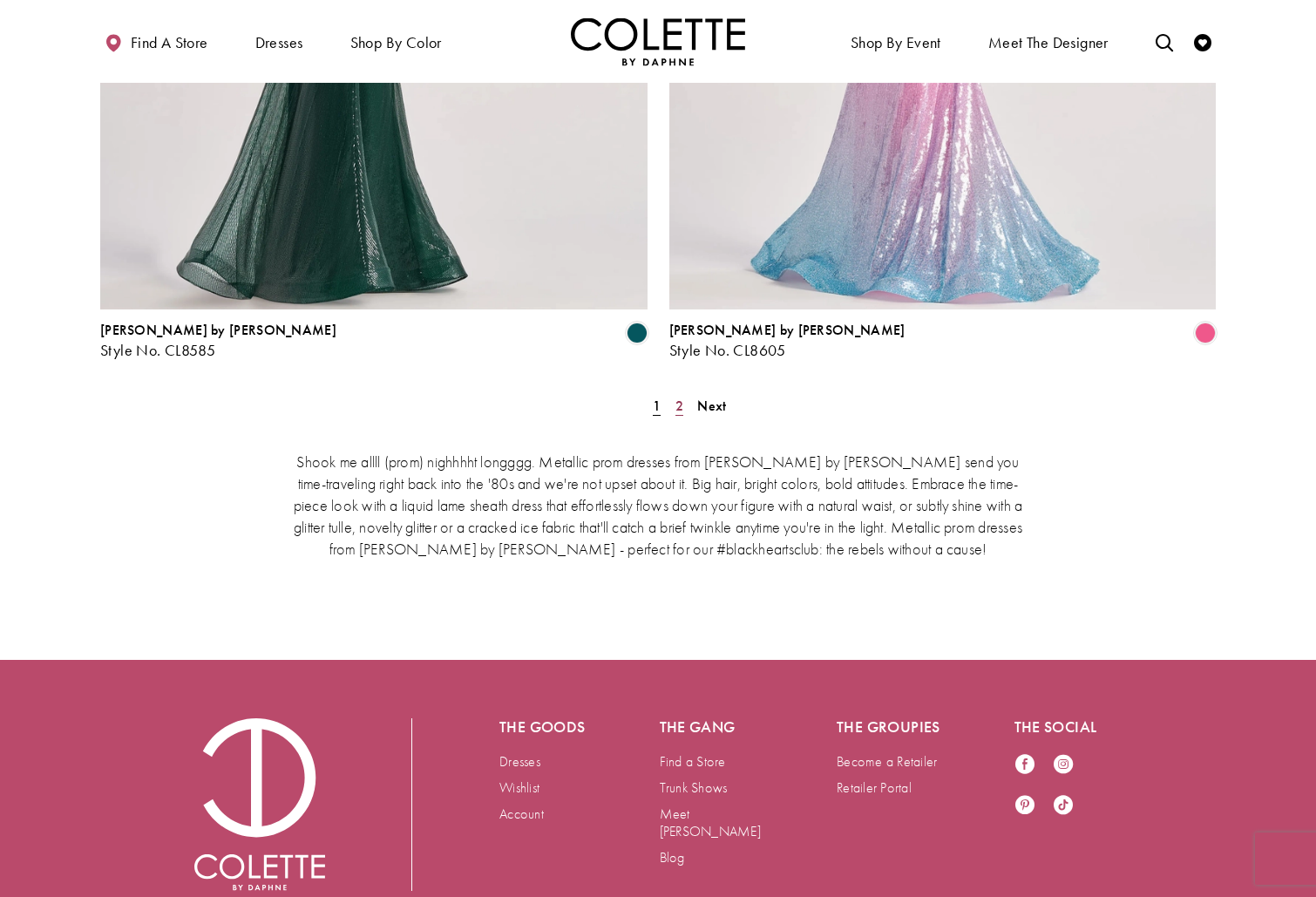
click at [682, 397] on span "2" at bounding box center [679, 406] width 8 height 18
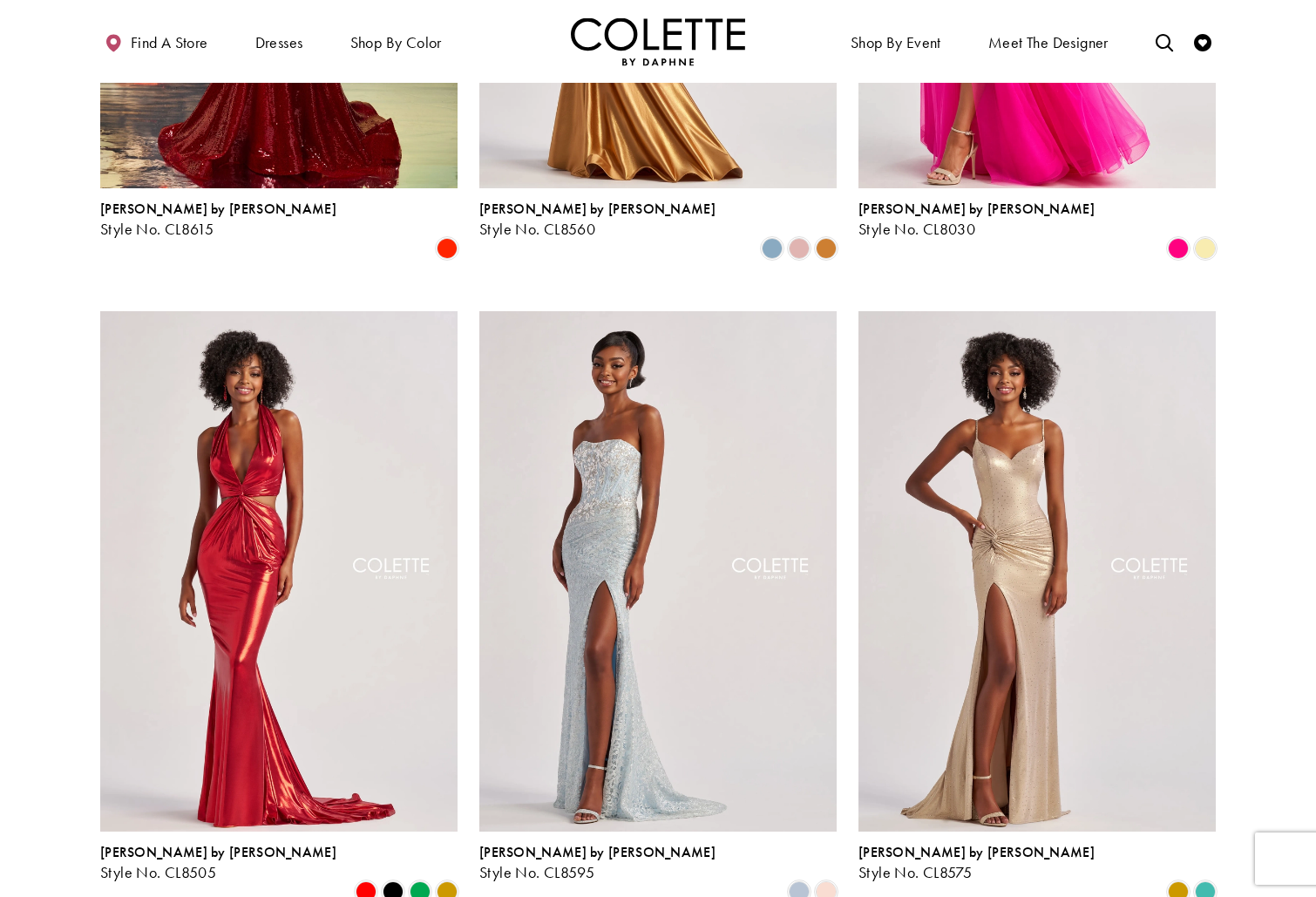
scroll to position [510, 0]
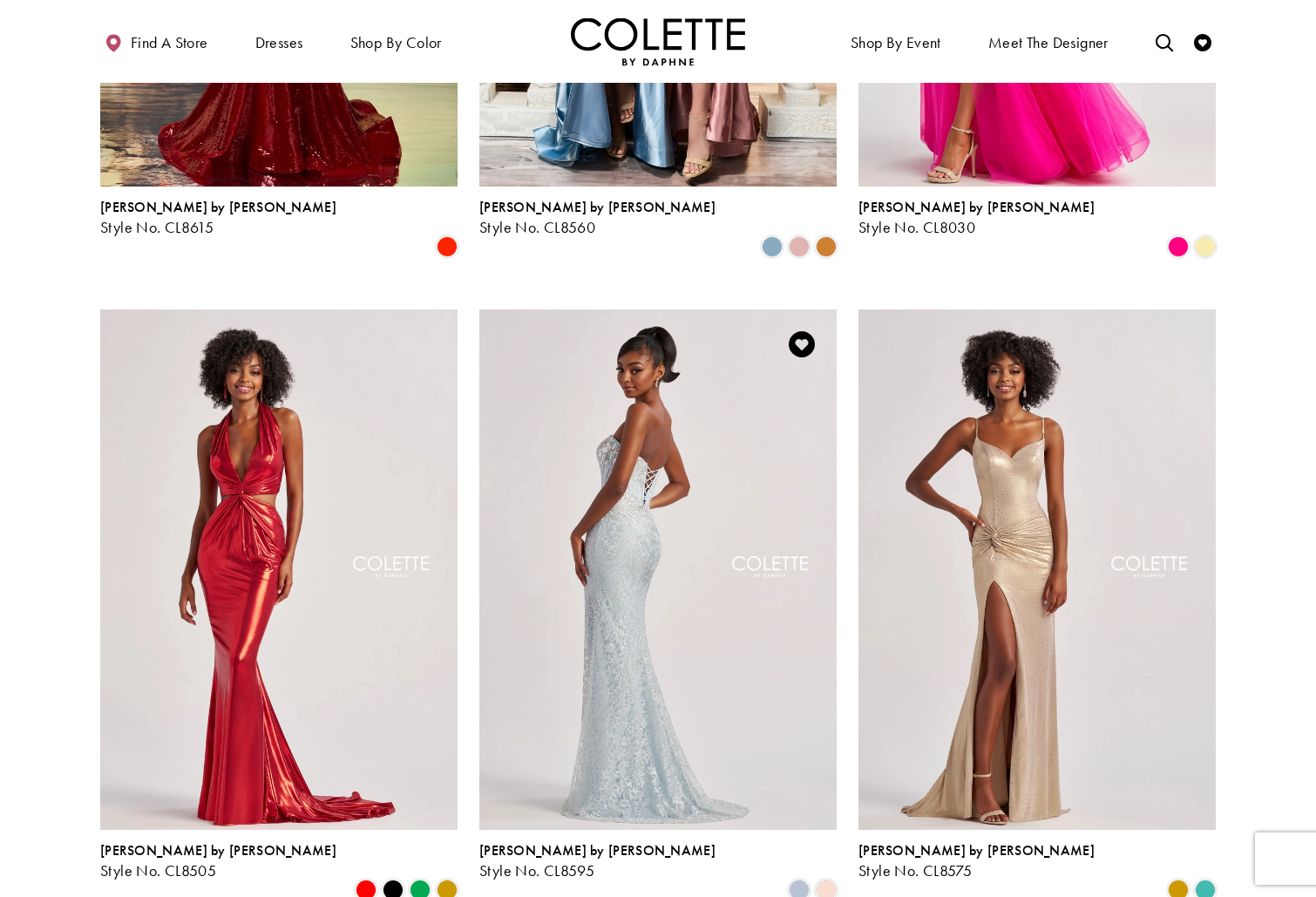
click at [612, 561] on img "Visit Colette by Daphne Style No. CL8595 Page" at bounding box center [658, 569] width 357 height 519
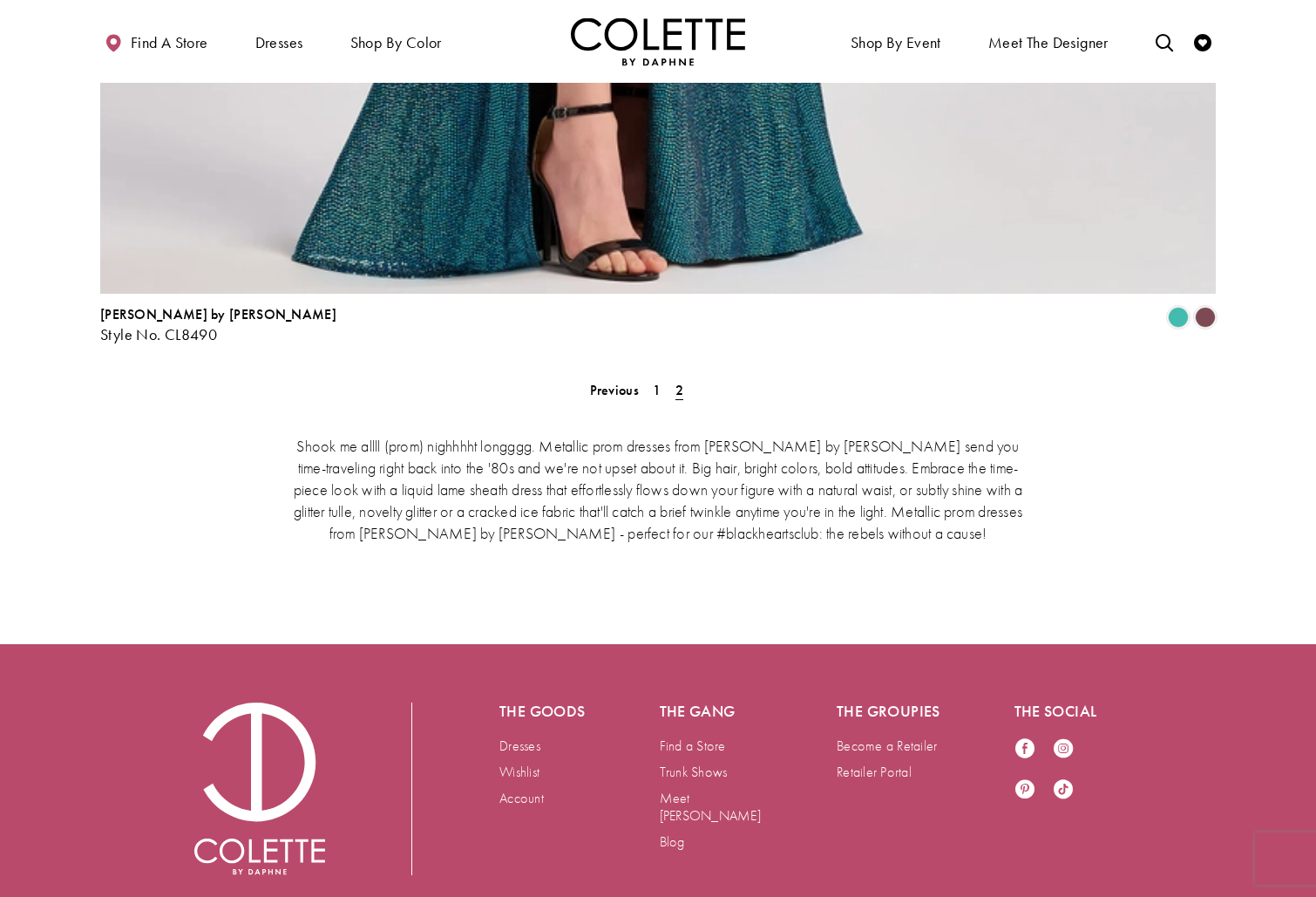
scroll to position [3440, 0]
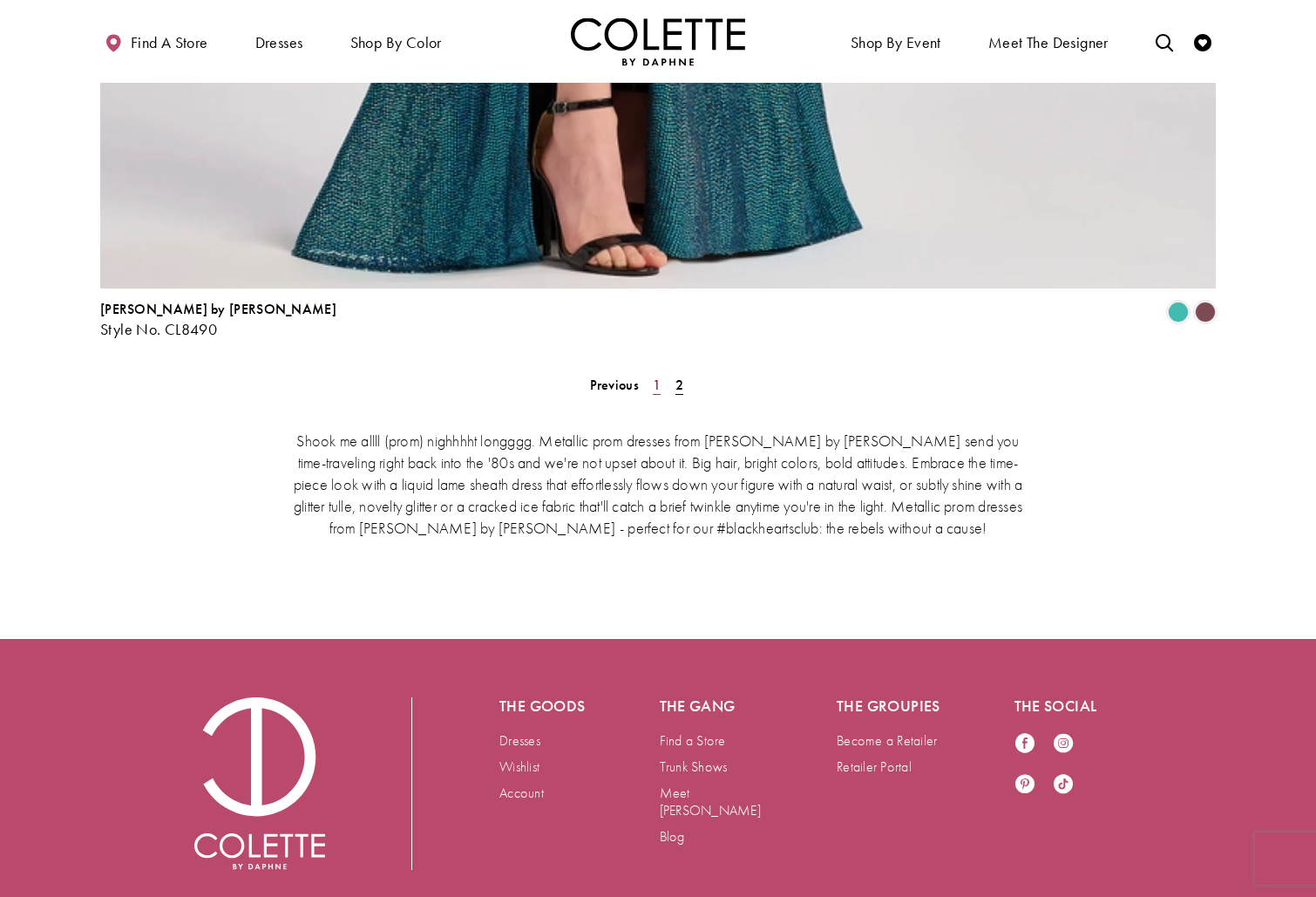
click at [653, 372] on link "1" at bounding box center [657, 384] width 18 height 25
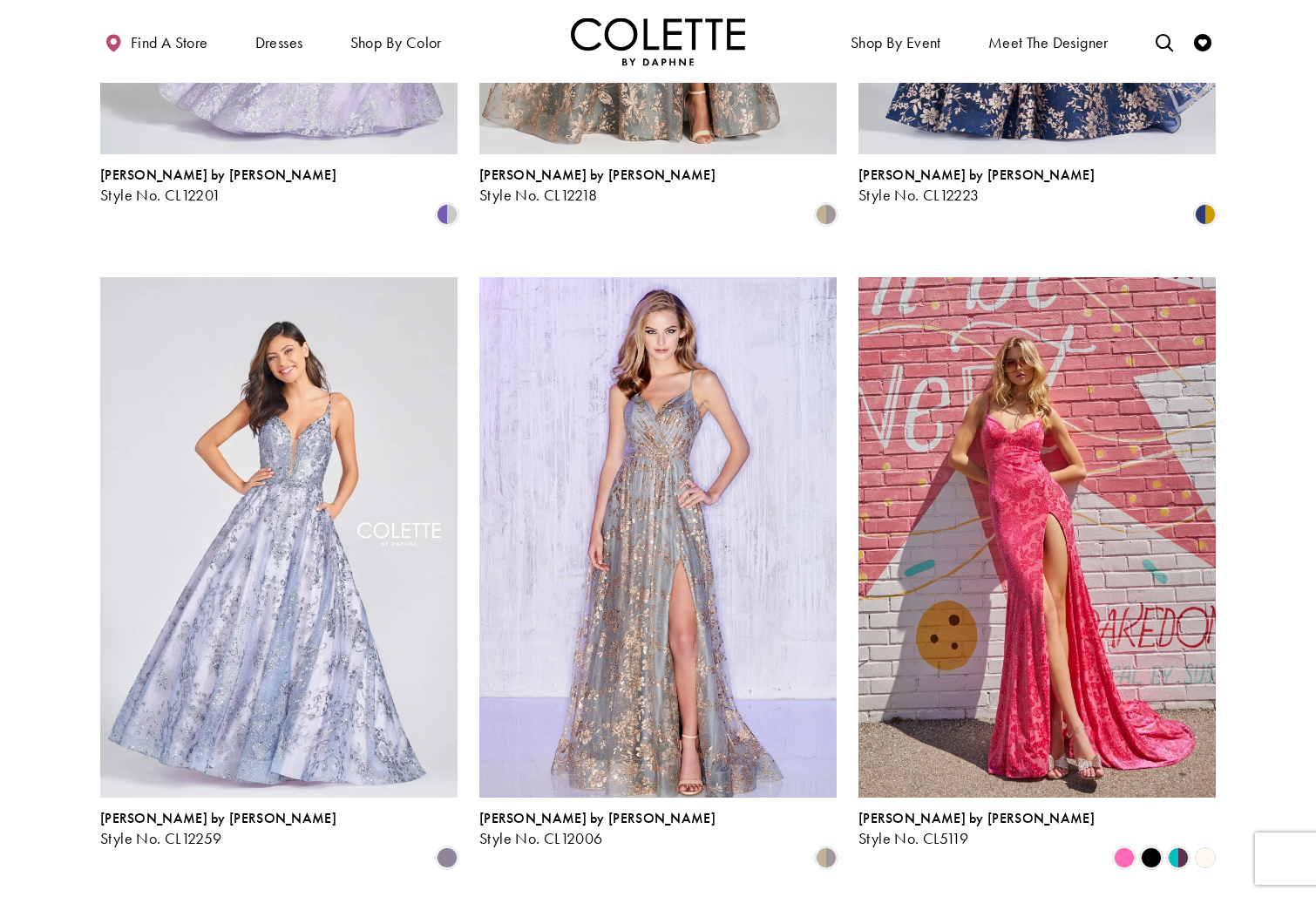
scroll to position [543, 0]
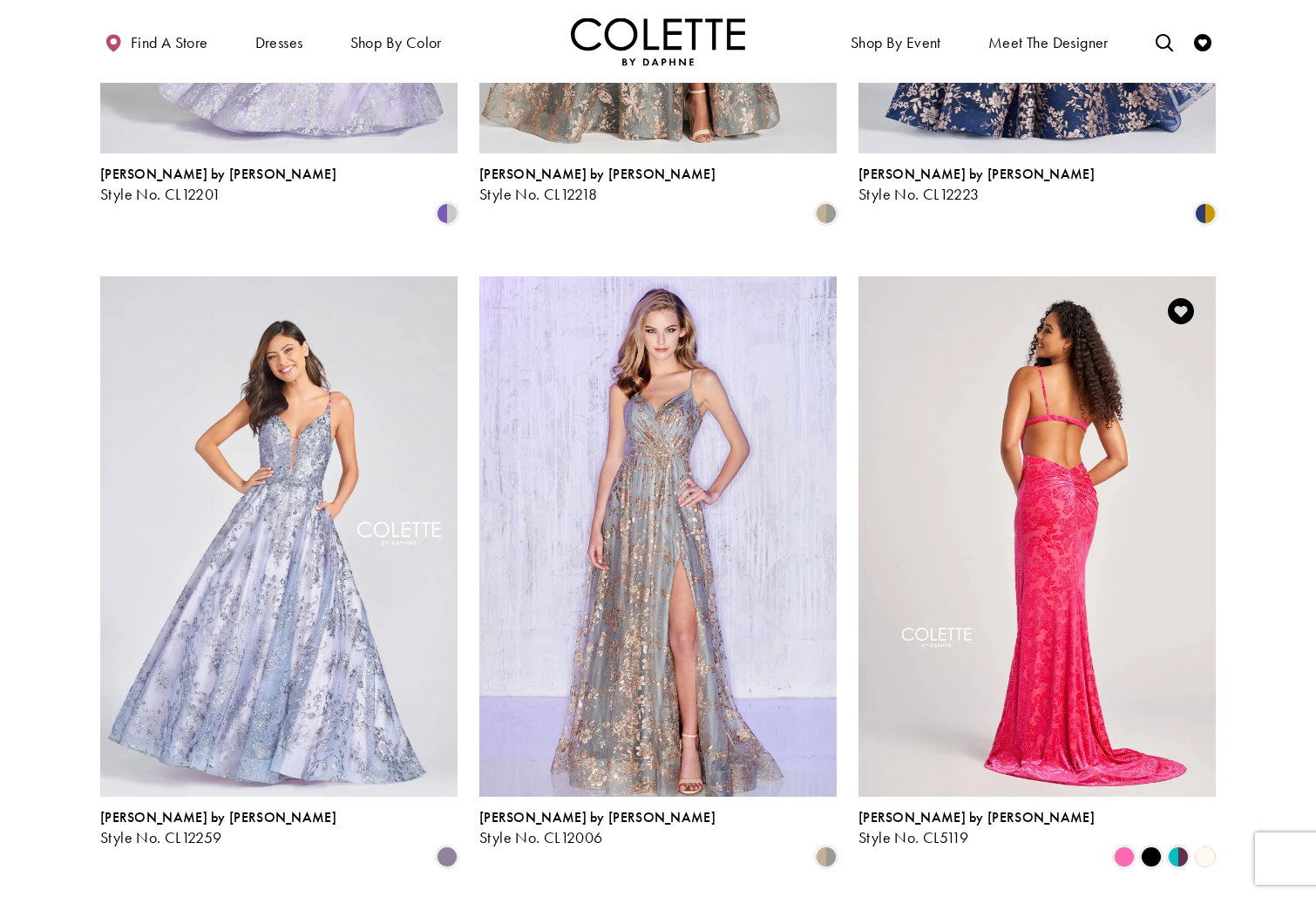
click at [1120, 488] on img "Visit Colette by Daphne Style No. CL5119 Page" at bounding box center [1036, 536] width 357 height 519
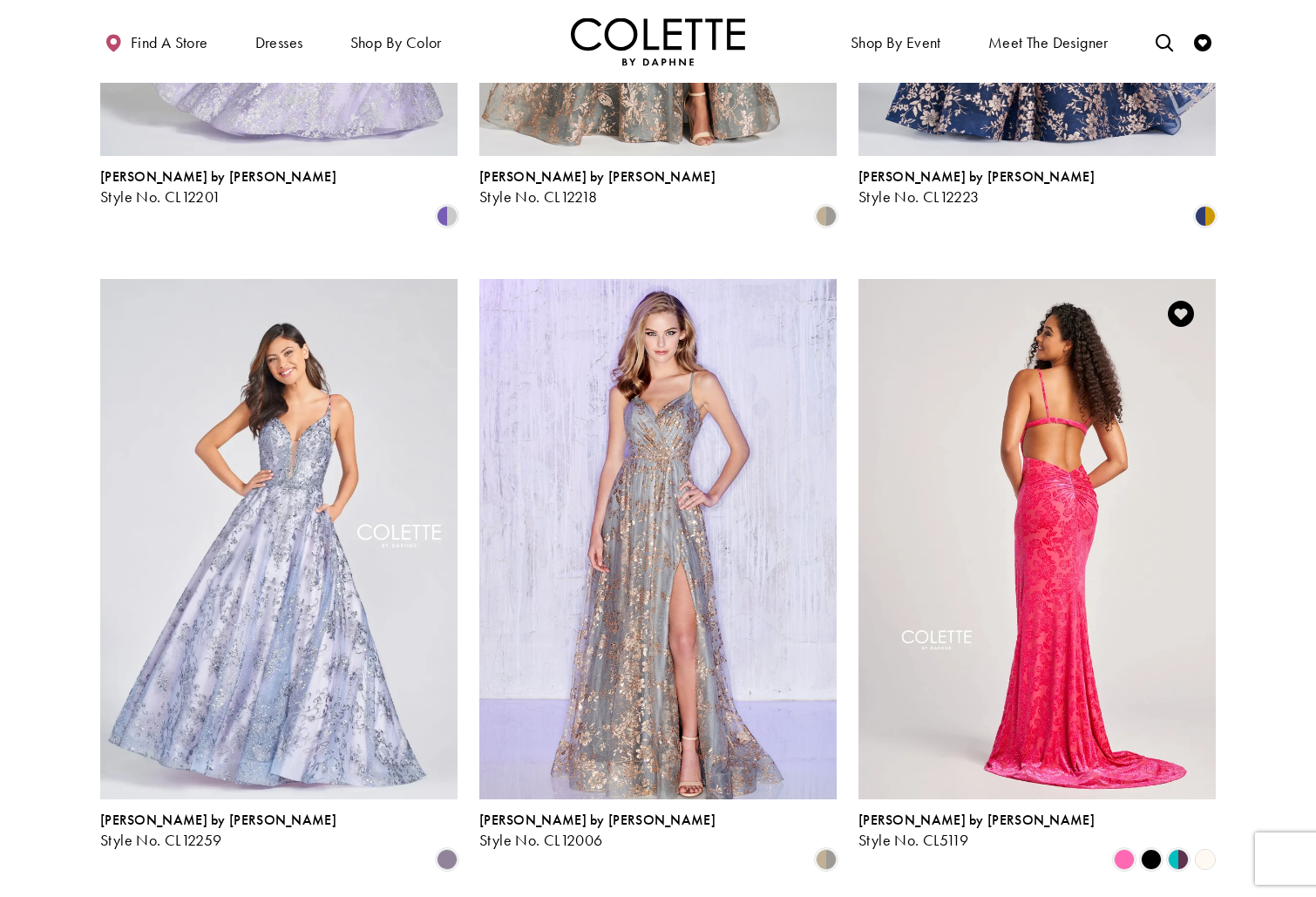
scroll to position [538, 0]
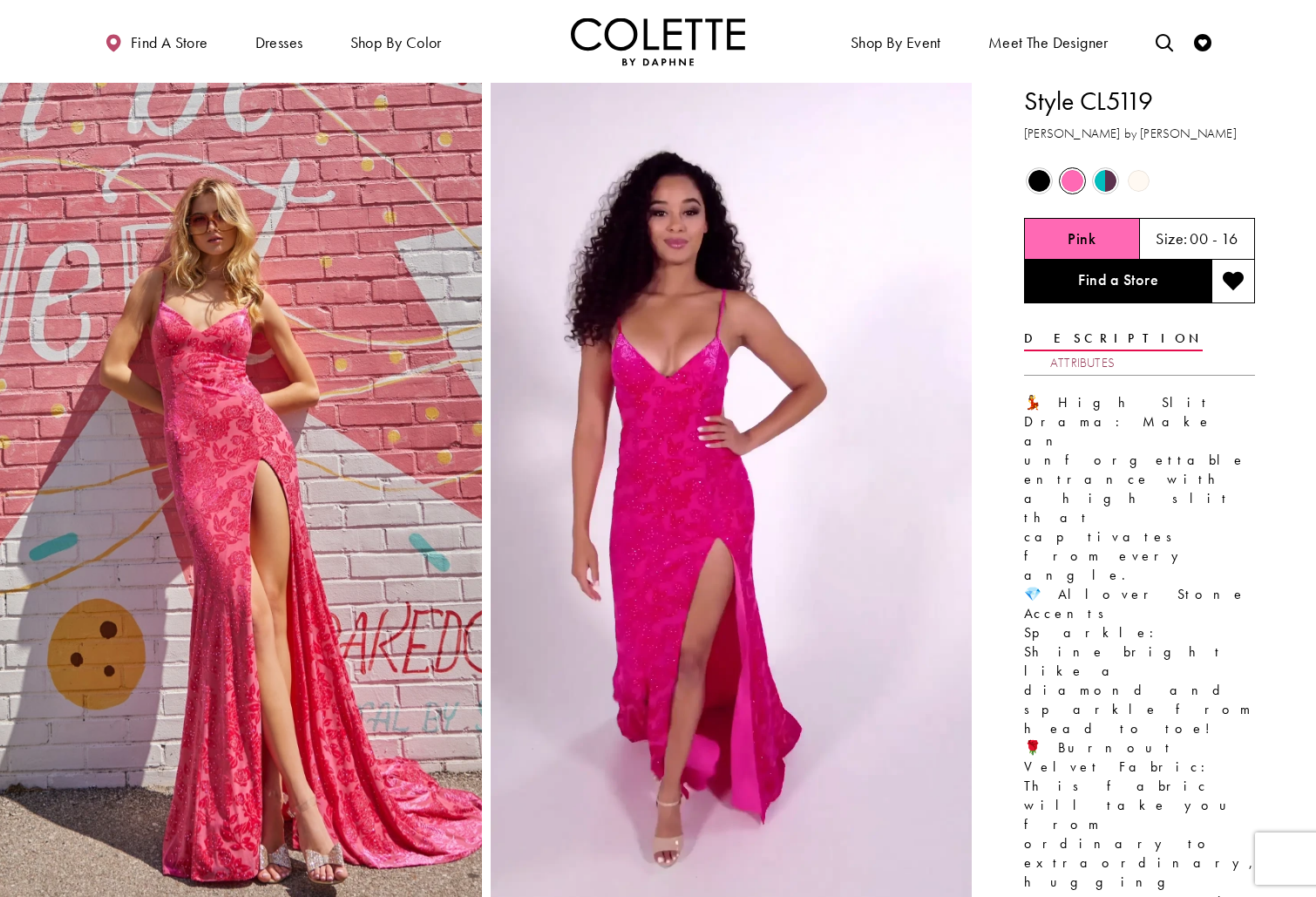
click at [1115, 350] on link "Attributes" at bounding box center [1082, 362] width 65 height 25
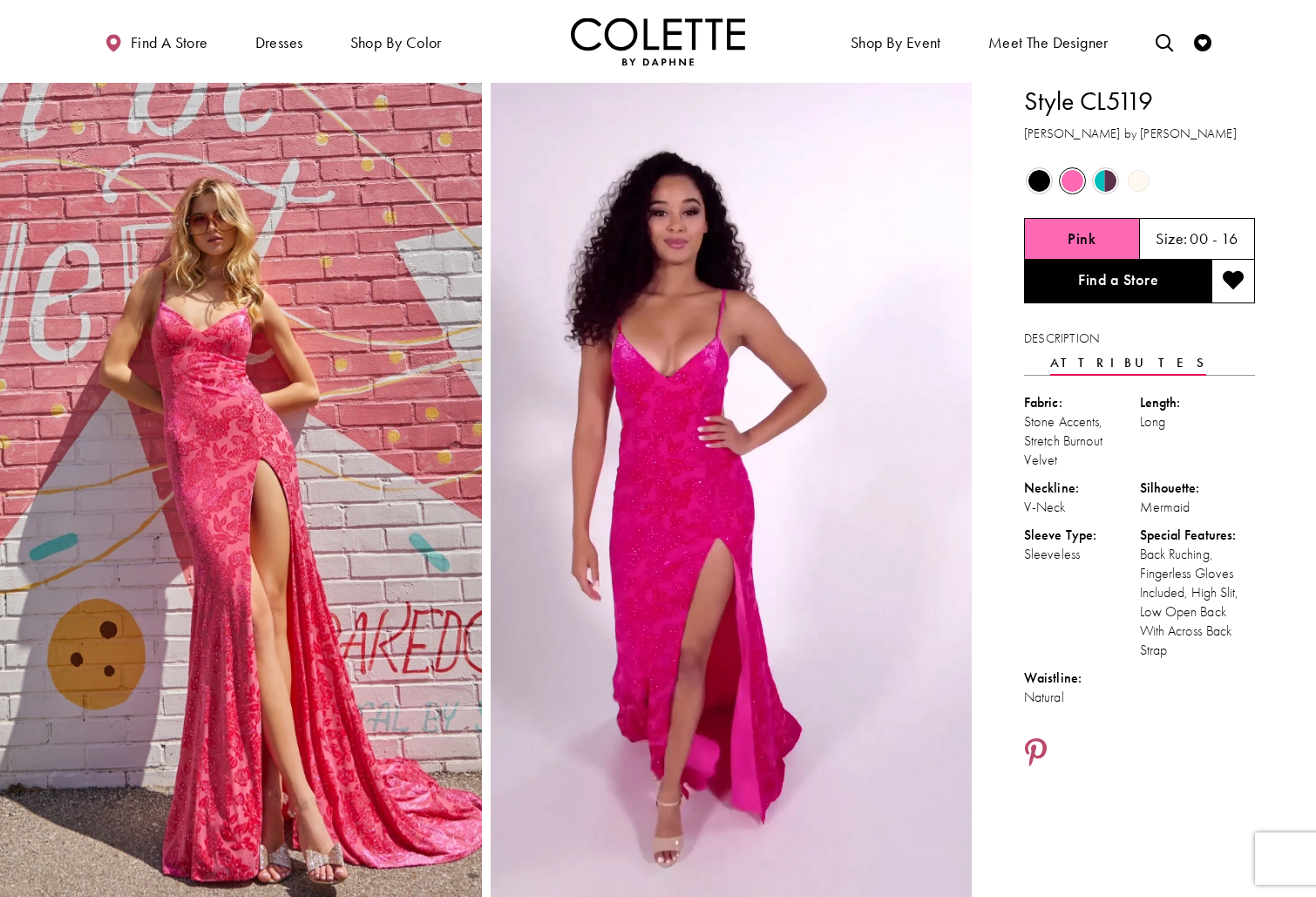
scroll to position [60, 0]
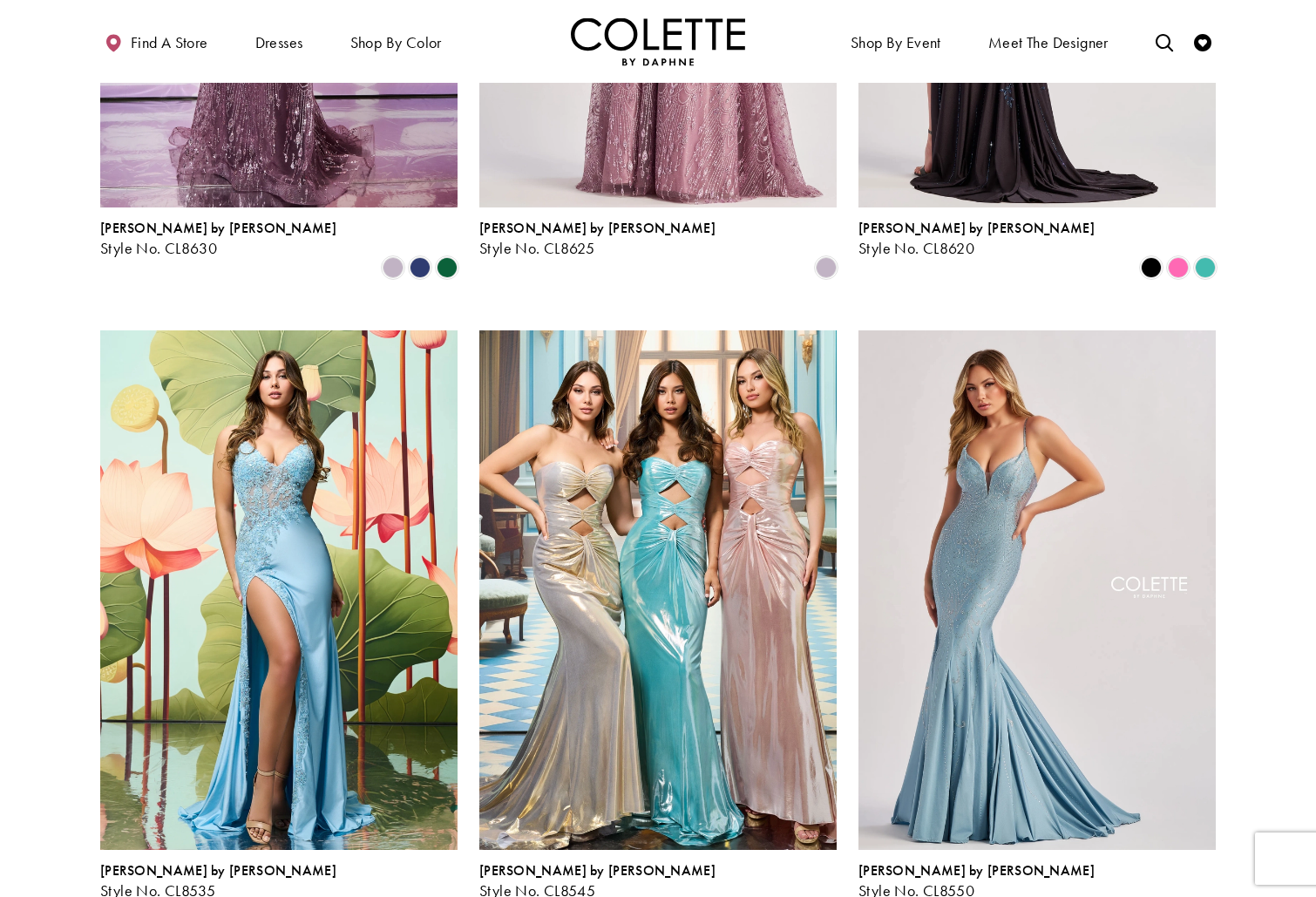
scroll to position [1829, 0]
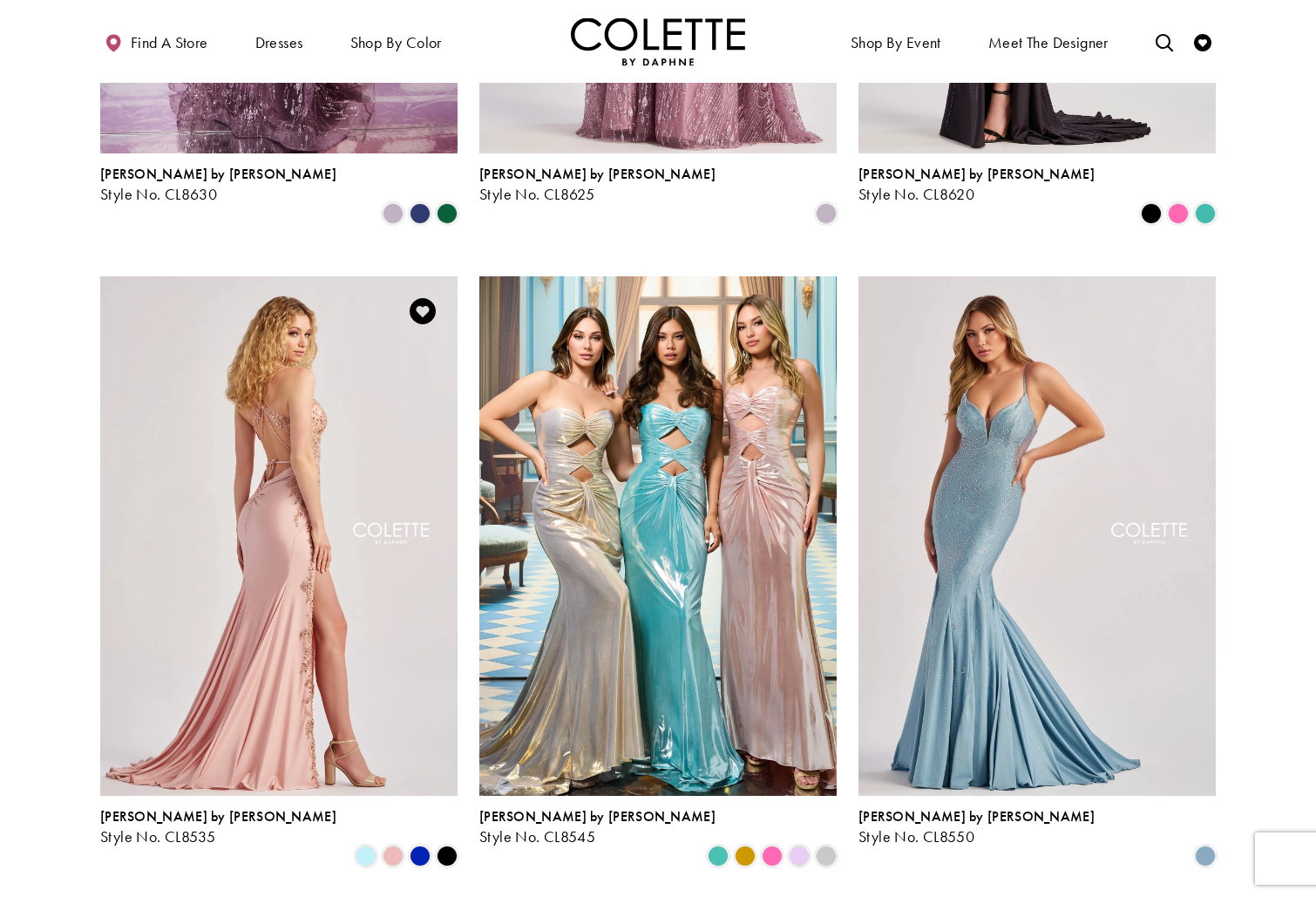
click at [310, 483] on img "Visit Colette by Daphne Style No. CL8535 Page" at bounding box center [279, 536] width 357 height 519
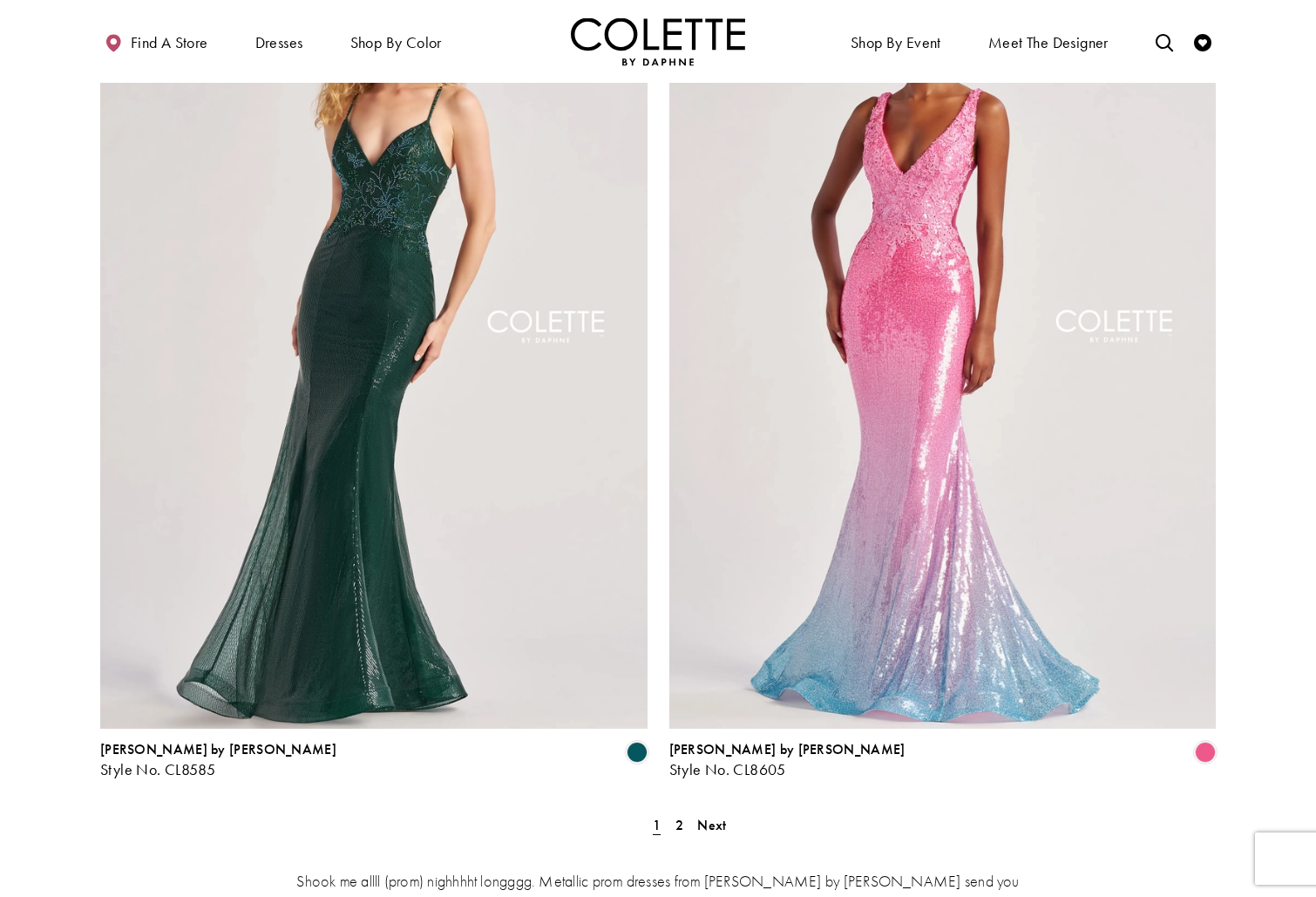
scroll to position [2784, 0]
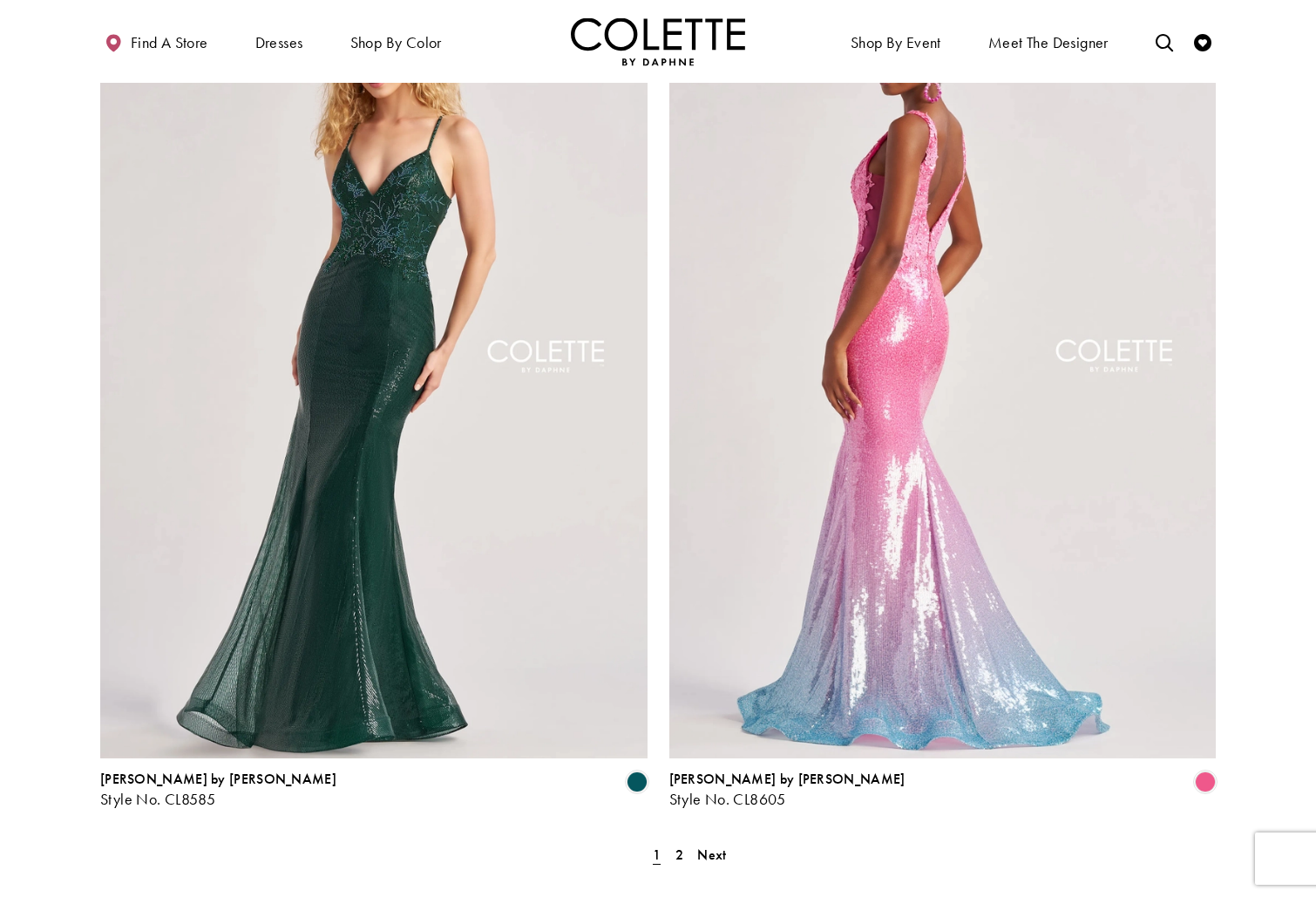
click at [843, 487] on img "Visit Colette by Daphne Style No. CL8605 Page" at bounding box center [943, 360] width 547 height 796
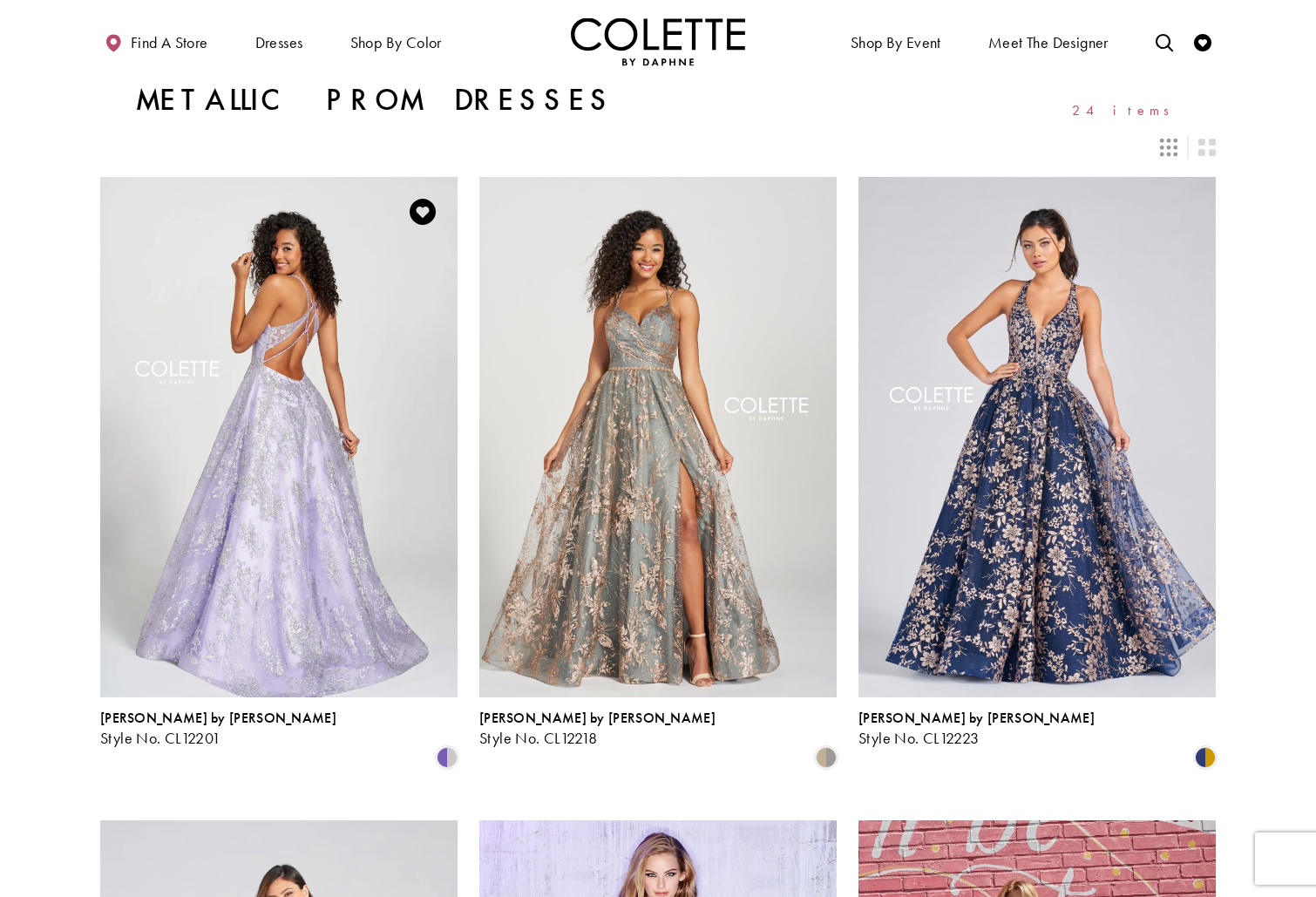
click at [373, 287] on img "Visit Colette by Daphne Style No. CL12201 Page" at bounding box center [279, 437] width 357 height 519
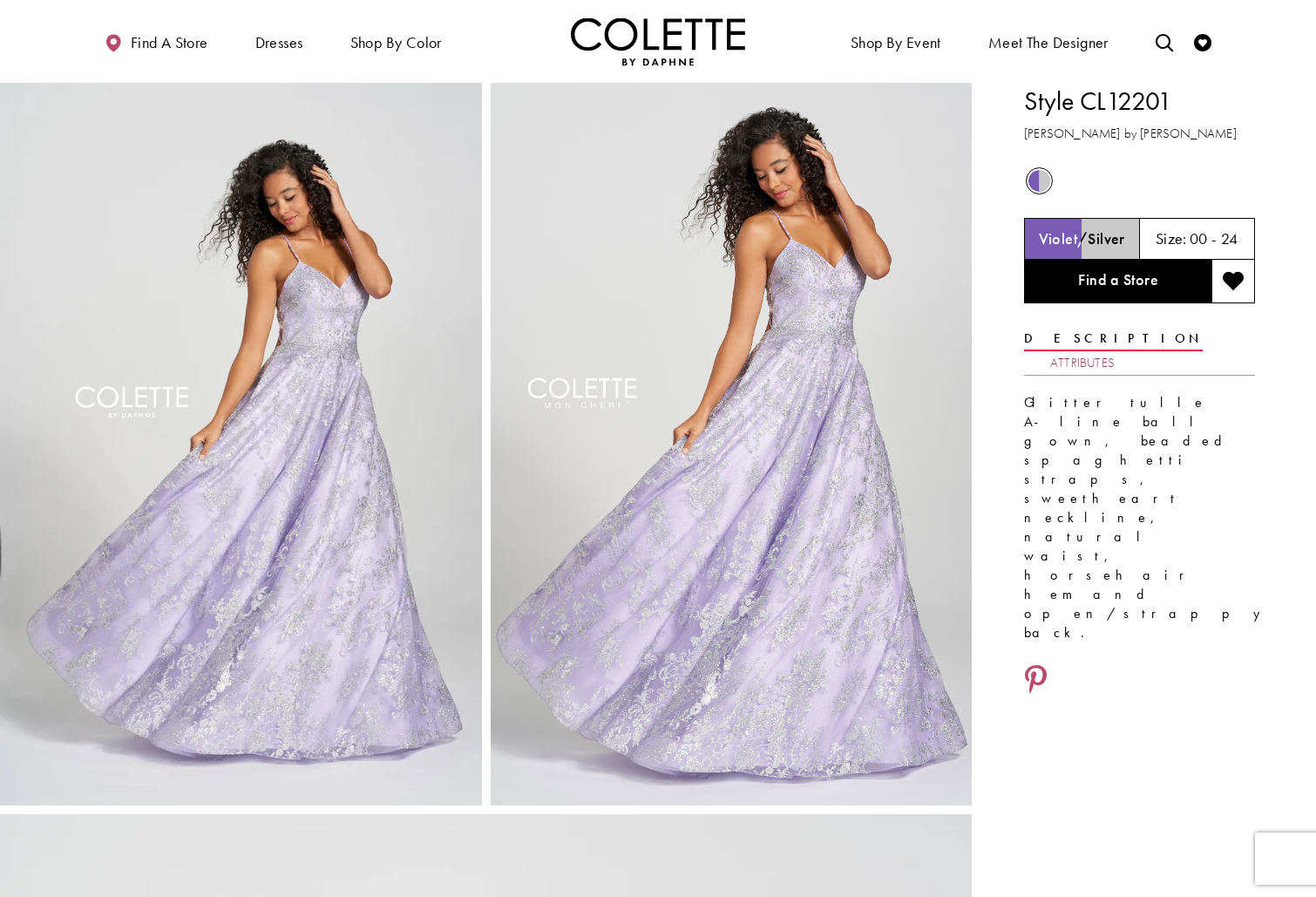
drag, startPoint x: 1184, startPoint y: 345, endPoint x: 1165, endPoint y: 345, distance: 19.0
click at [1115, 350] on link "Attributes" at bounding box center [1082, 362] width 65 height 25
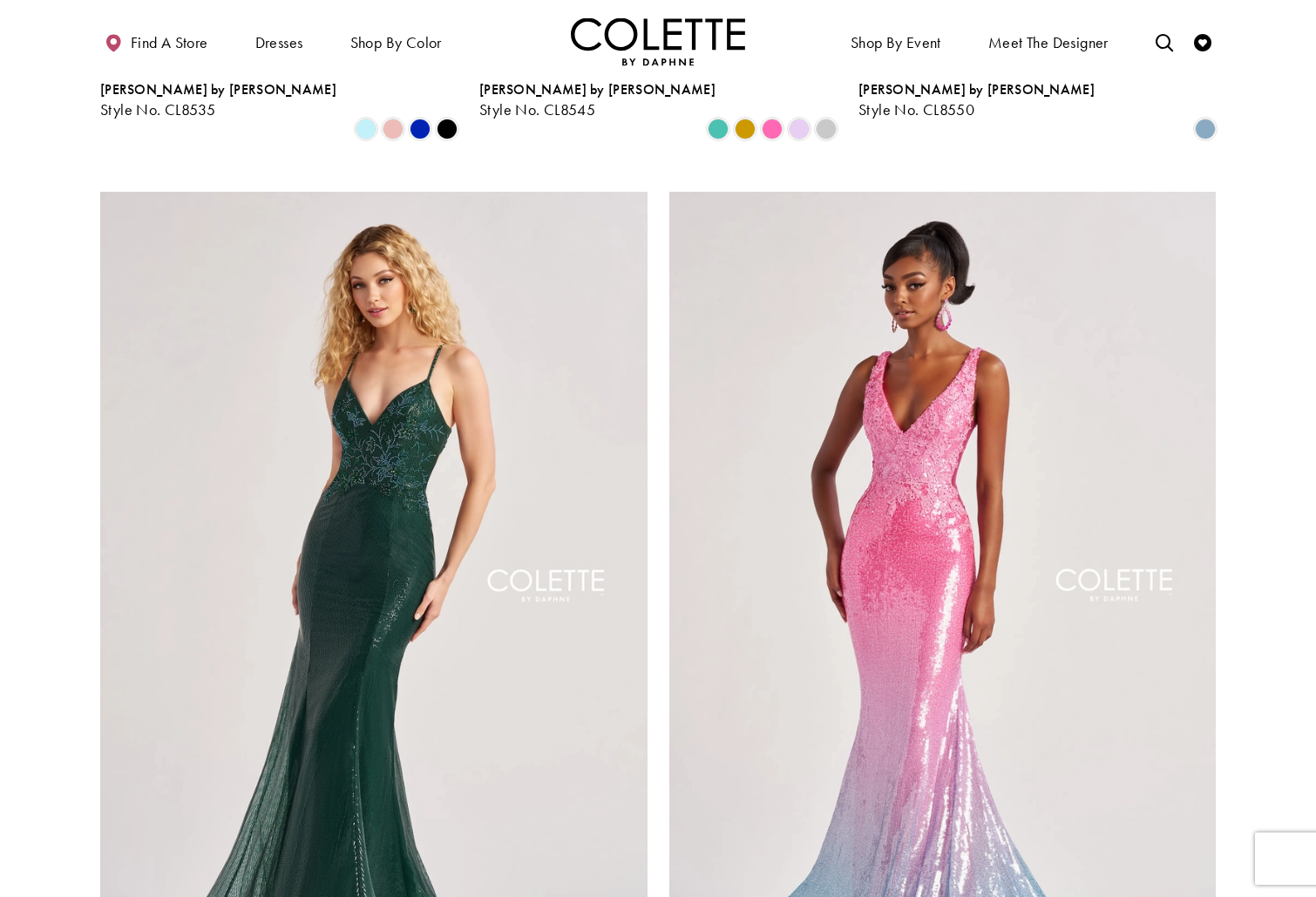
scroll to position [2688, 0]
